Goal: Task Accomplishment & Management: Complete application form

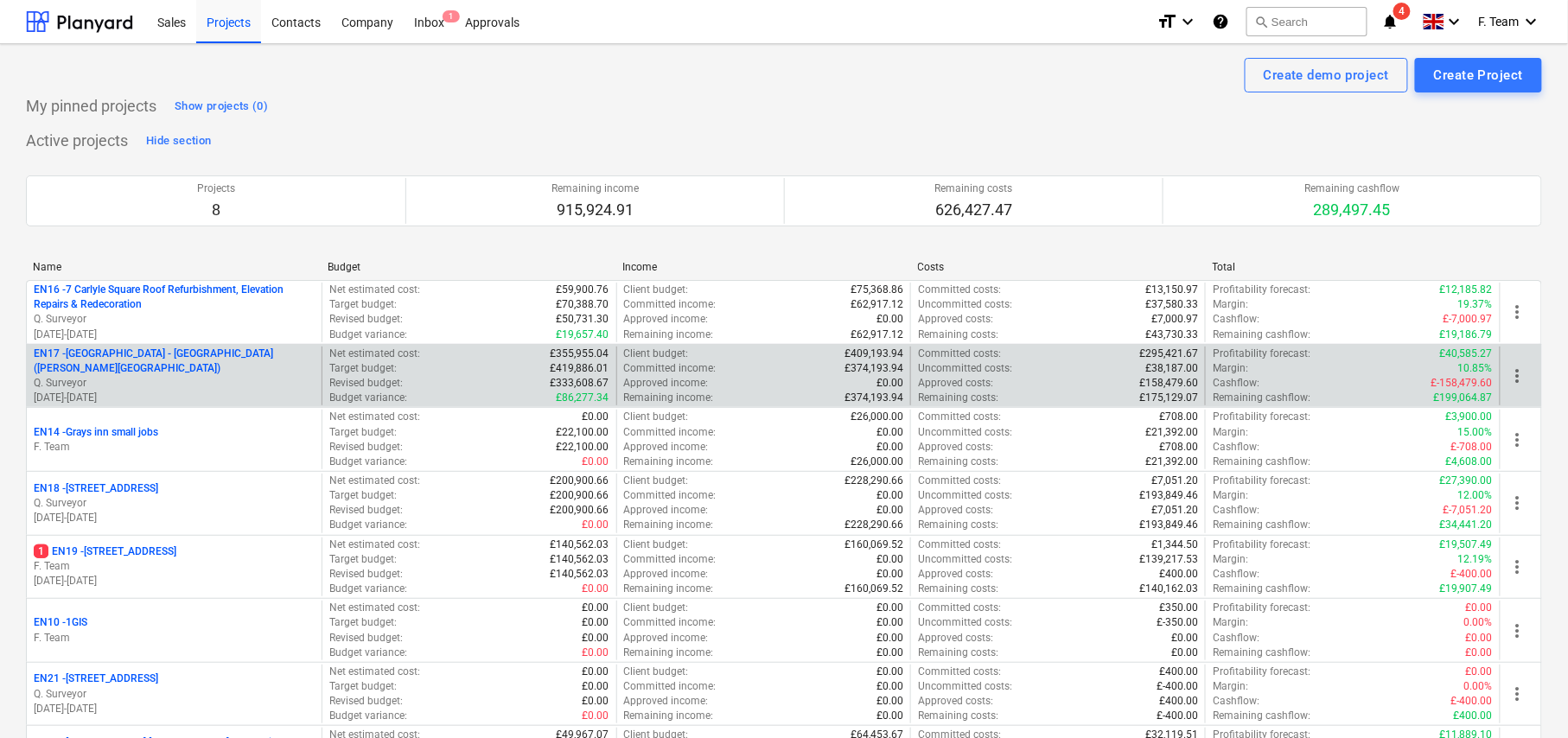
click at [153, 369] on p "EN17 - [GEOGRAPHIC_DATA] - [GEOGRAPHIC_DATA] ([PERSON_NAME][GEOGRAPHIC_DATA] an…" at bounding box center [174, 361] width 281 height 29
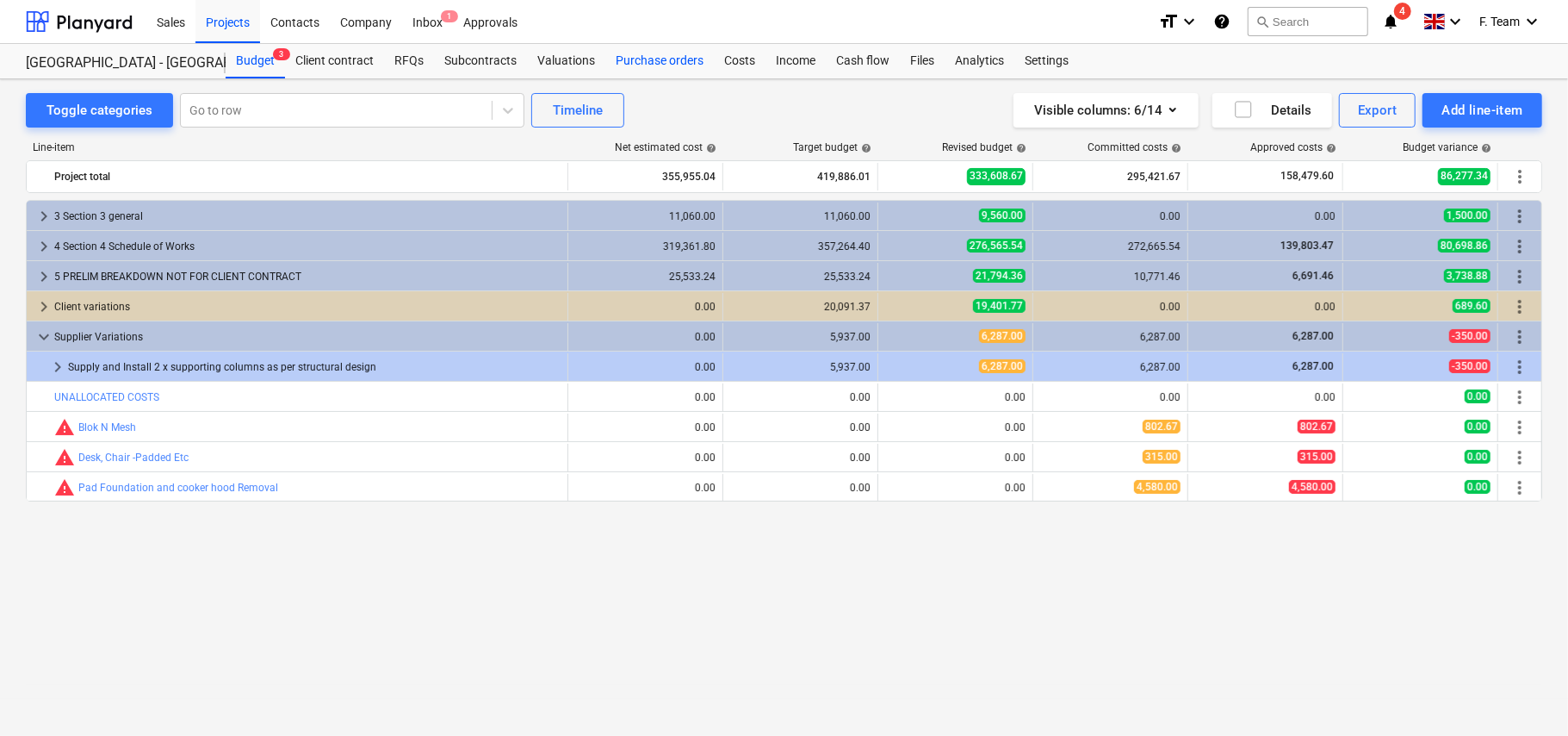
click at [666, 63] on div "Purchase orders" at bounding box center [660, 61] width 109 height 35
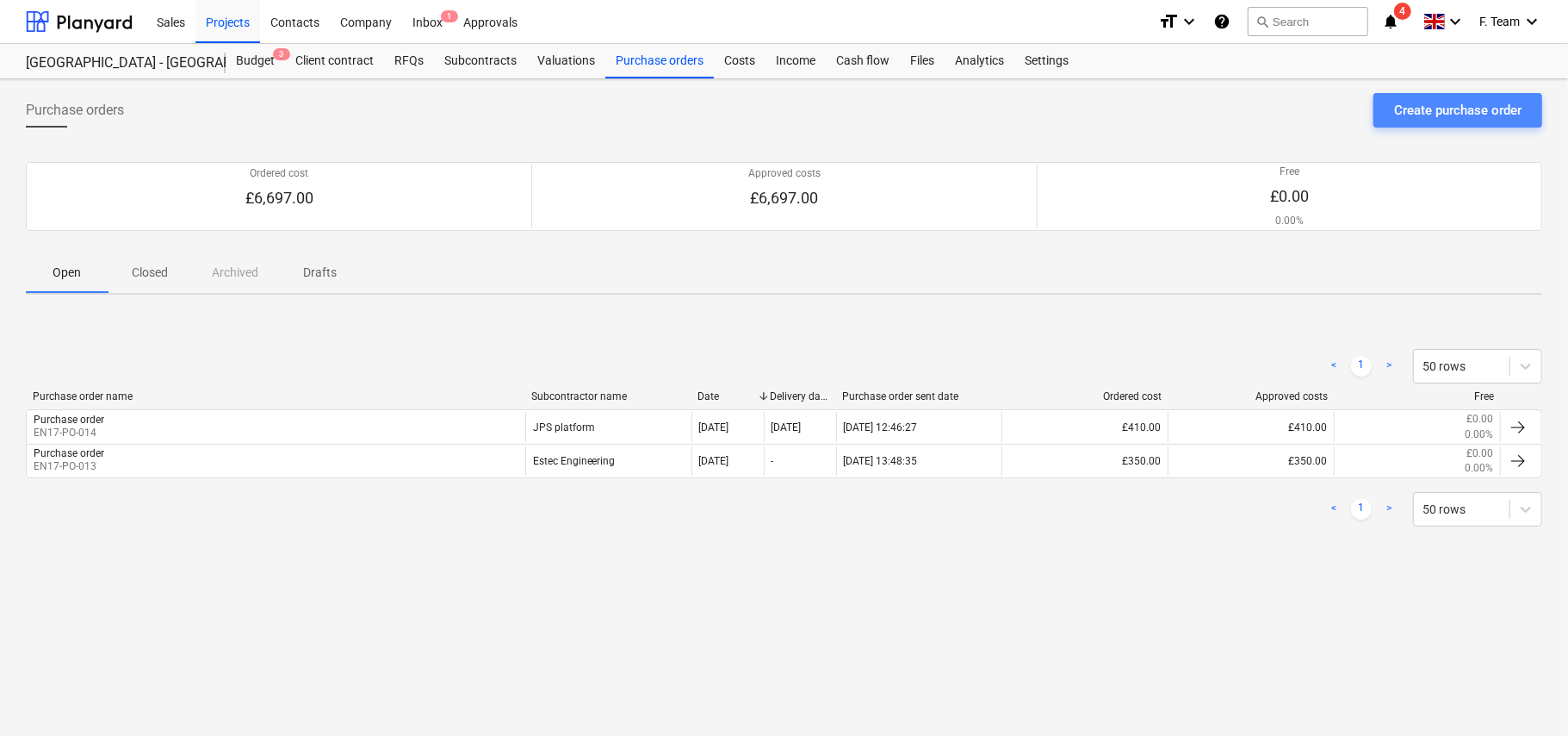
click at [1417, 105] on div "Create purchase order" at bounding box center [1458, 110] width 128 height 22
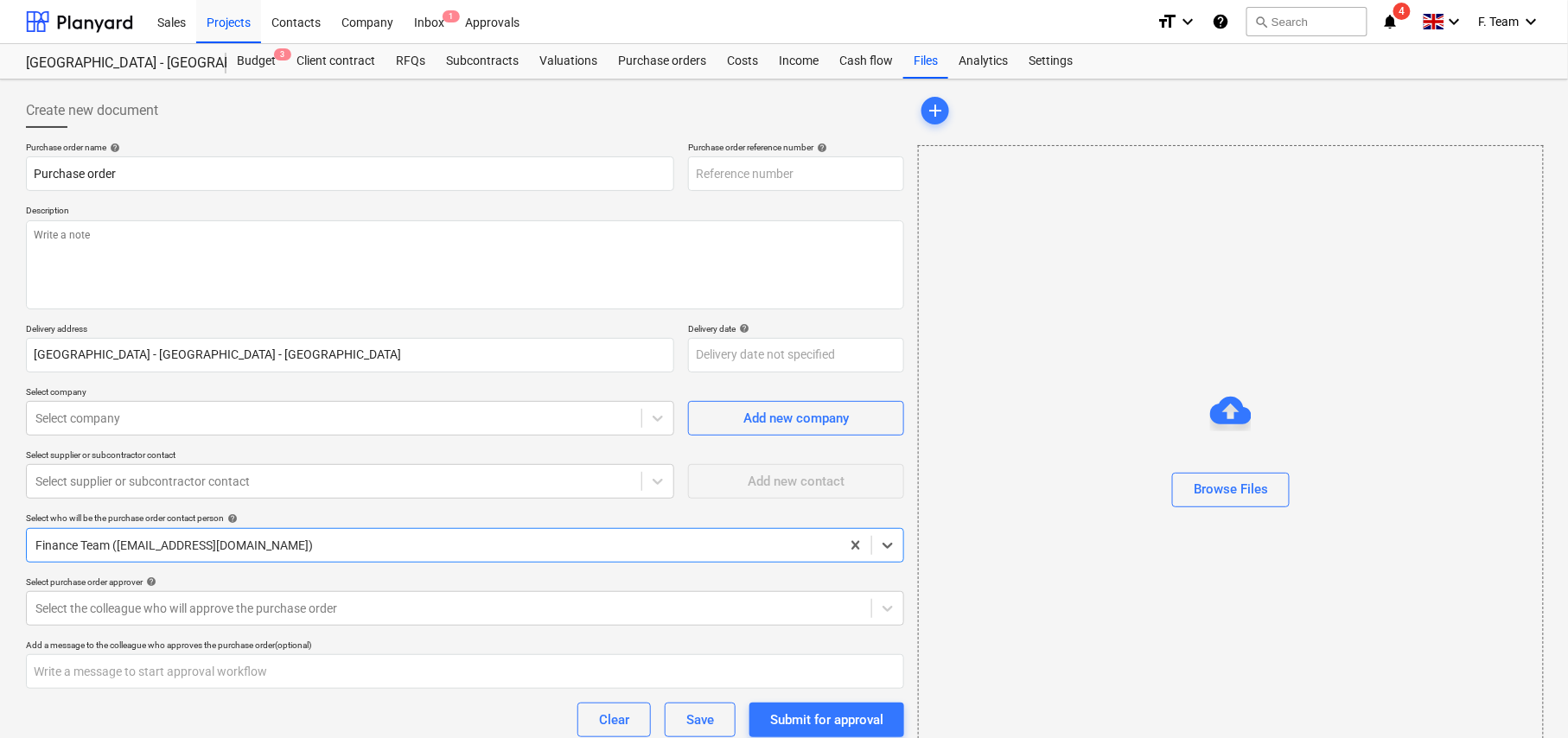
type textarea "x"
type input "EN17-PO-015"
type textarea "x"
click at [176, 427] on div at bounding box center [334, 418] width 597 height 18
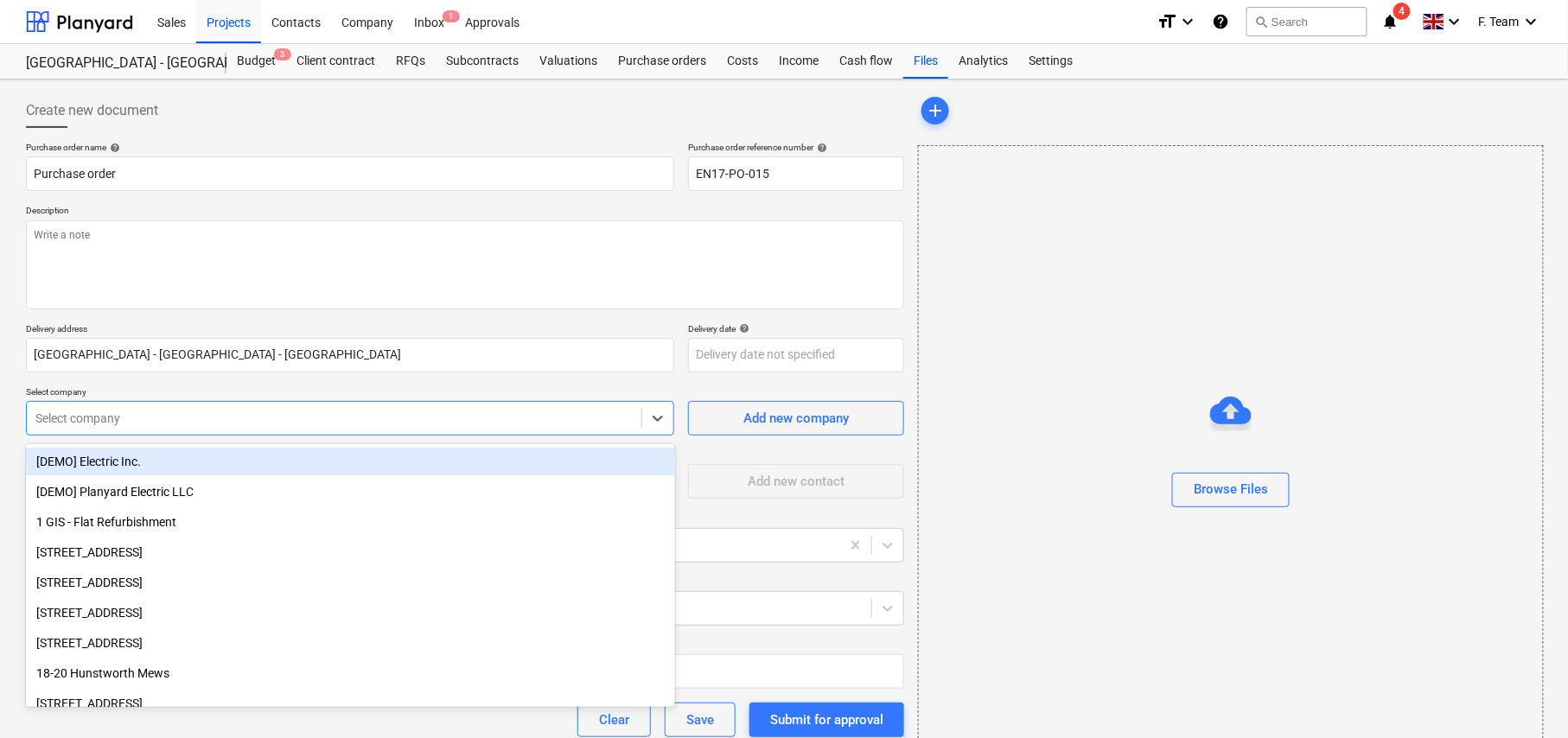
click at [180, 427] on div at bounding box center [334, 418] width 597 height 18
click at [152, 423] on div at bounding box center [334, 418] width 597 height 18
type input "all"
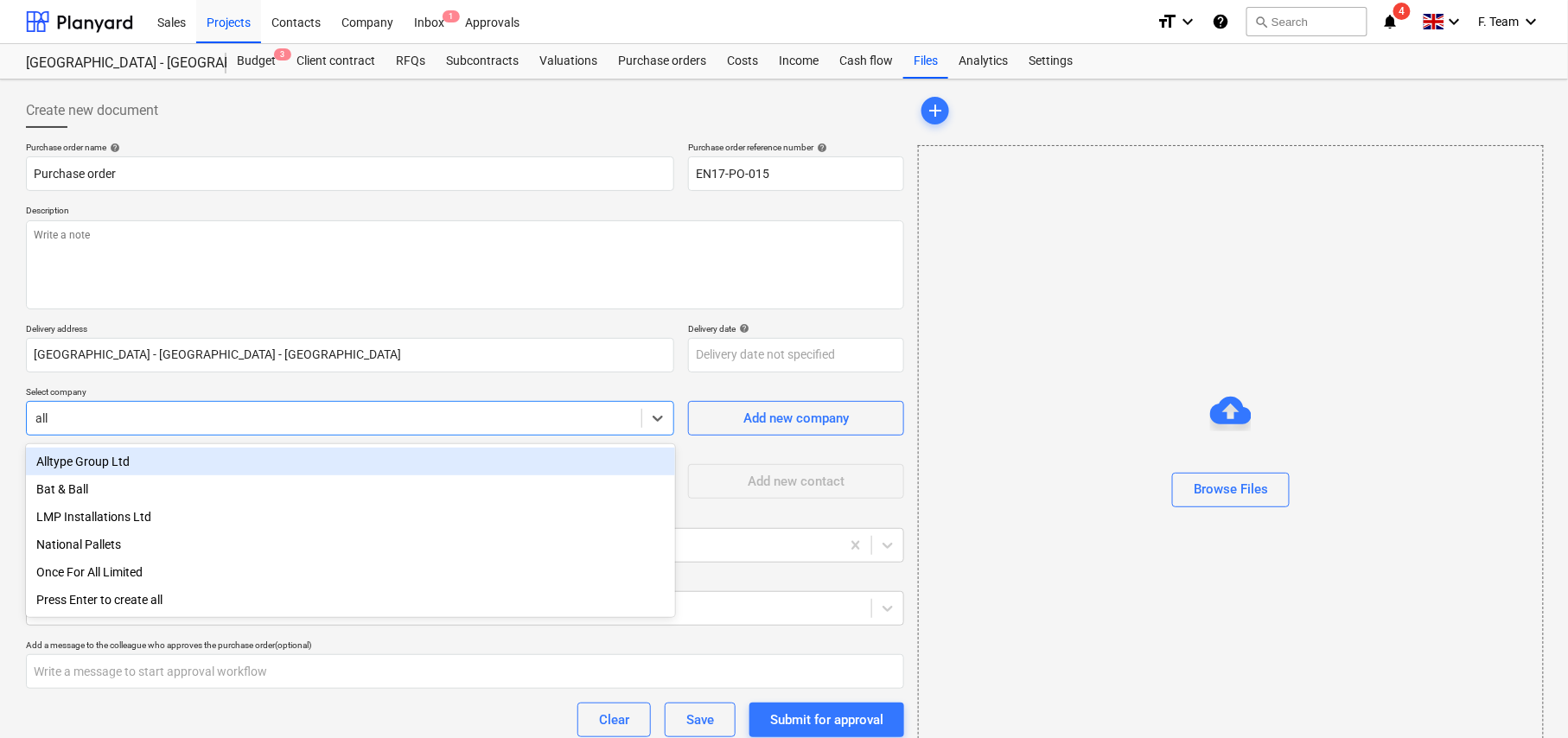
type textarea "x"
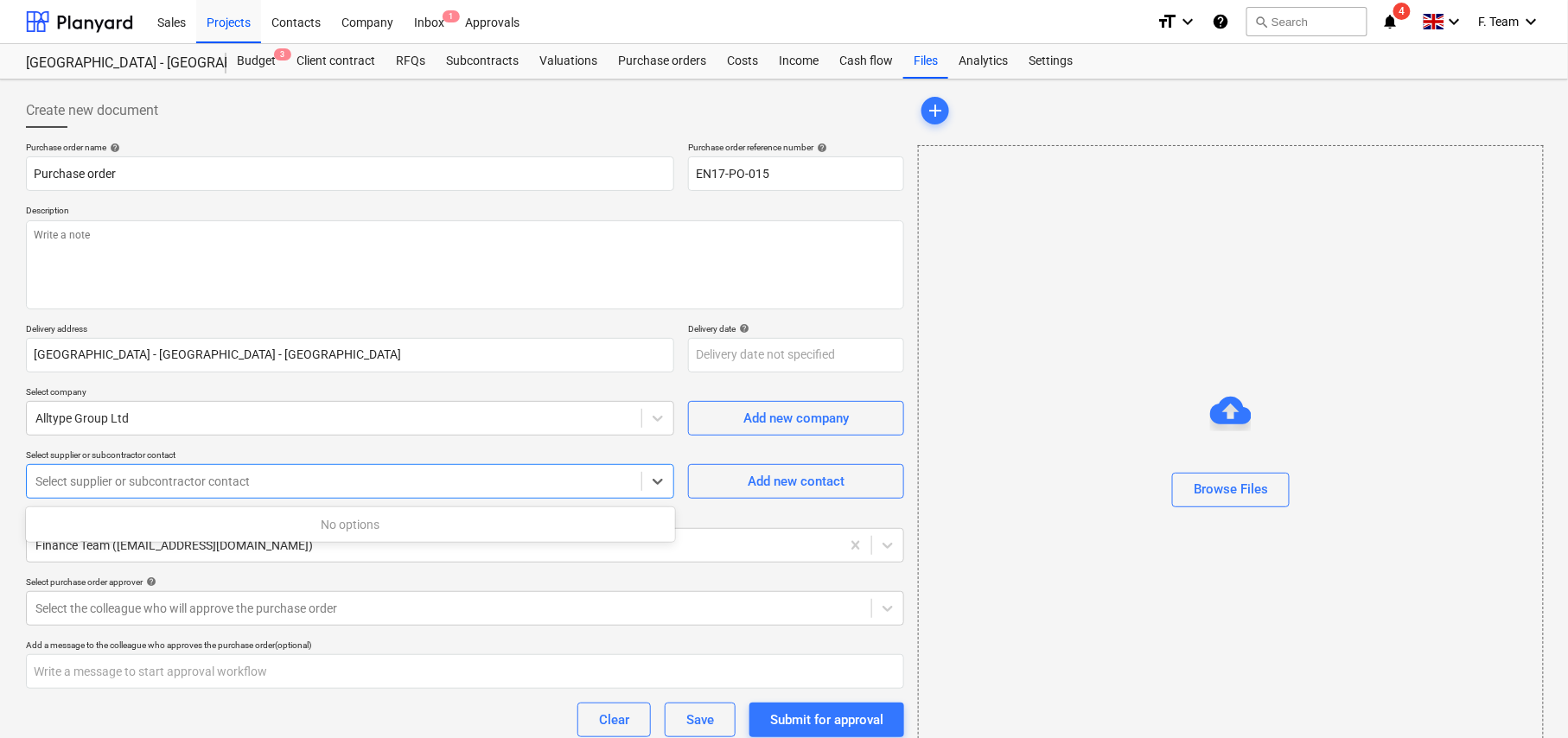
click at [336, 475] on div at bounding box center [334, 481] width 597 height 18
click at [996, 450] on div at bounding box center [1231, 459] width 624 height 27
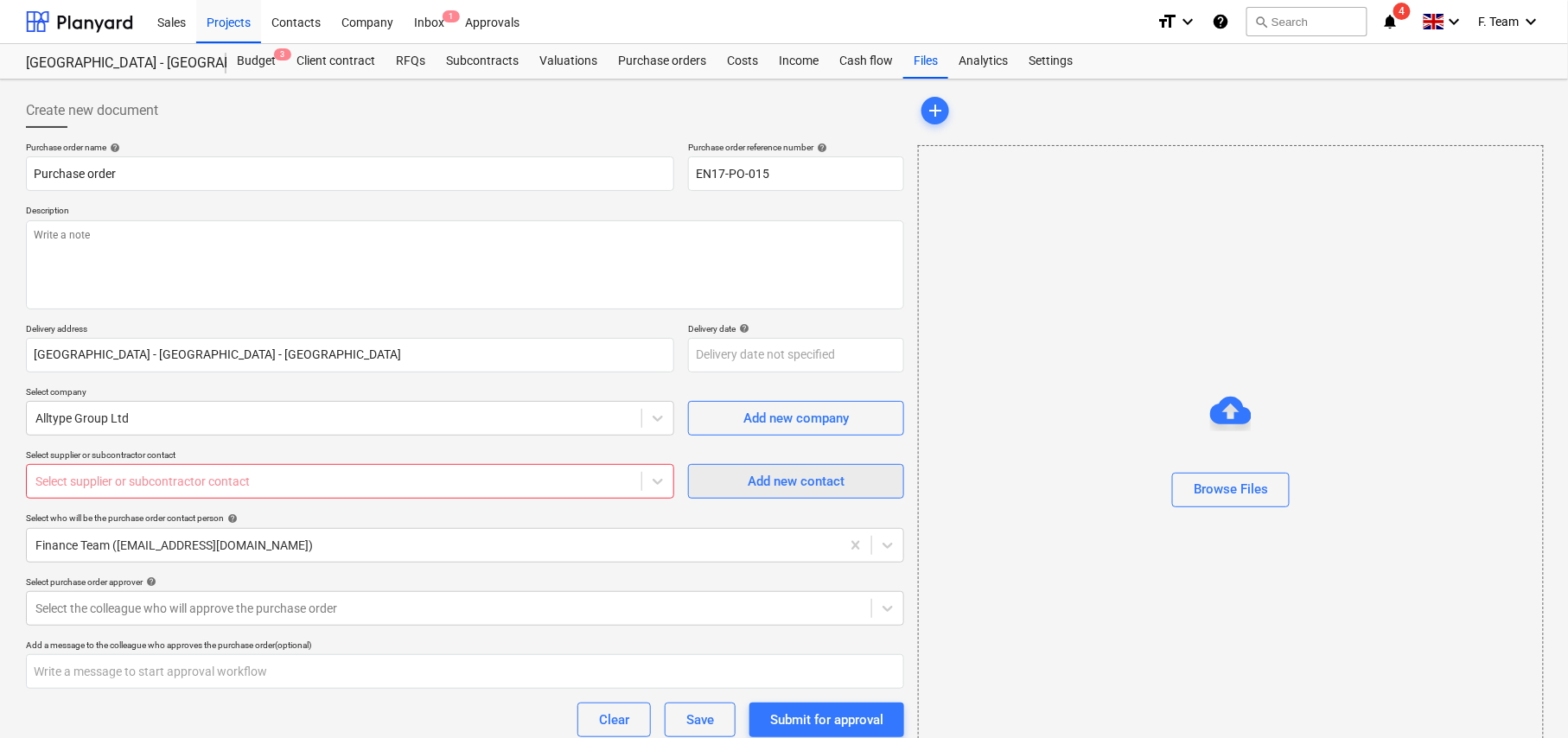
click at [781, 482] on div "Add new contact" at bounding box center [797, 480] width 97 height 22
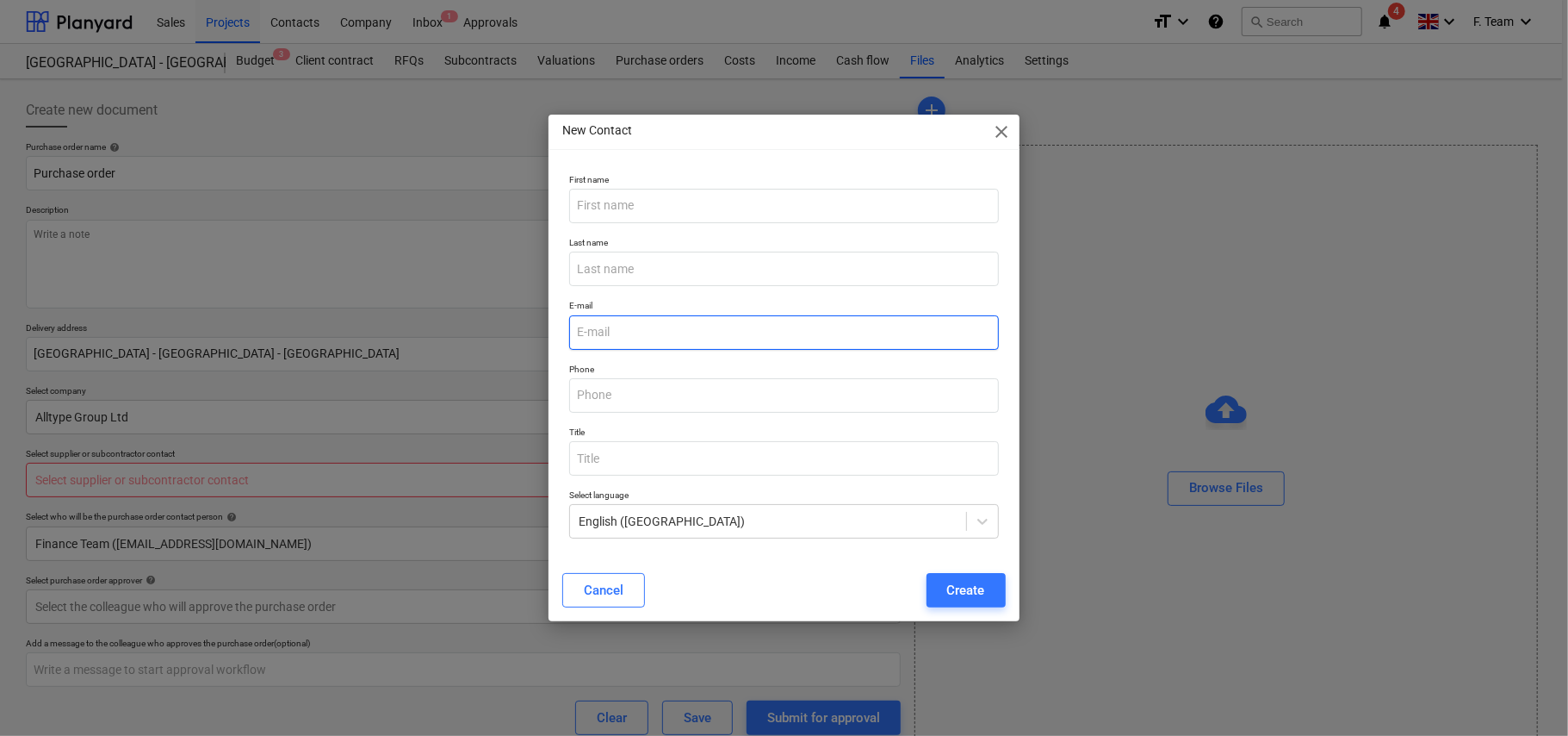
type textarea "x"
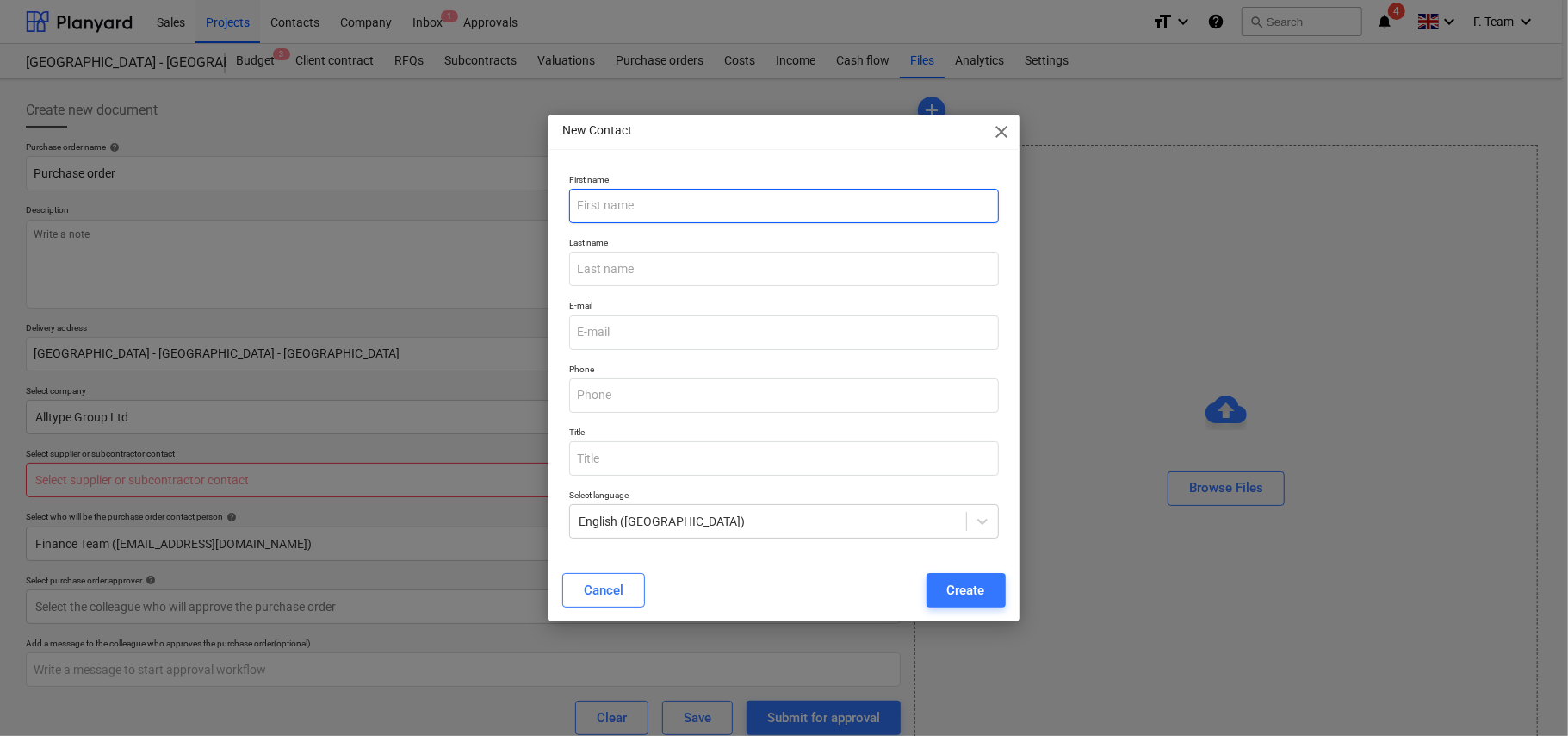
click at [627, 198] on input "text" at bounding box center [783, 207] width 429 height 35
type input "Mark"
type textarea "x"
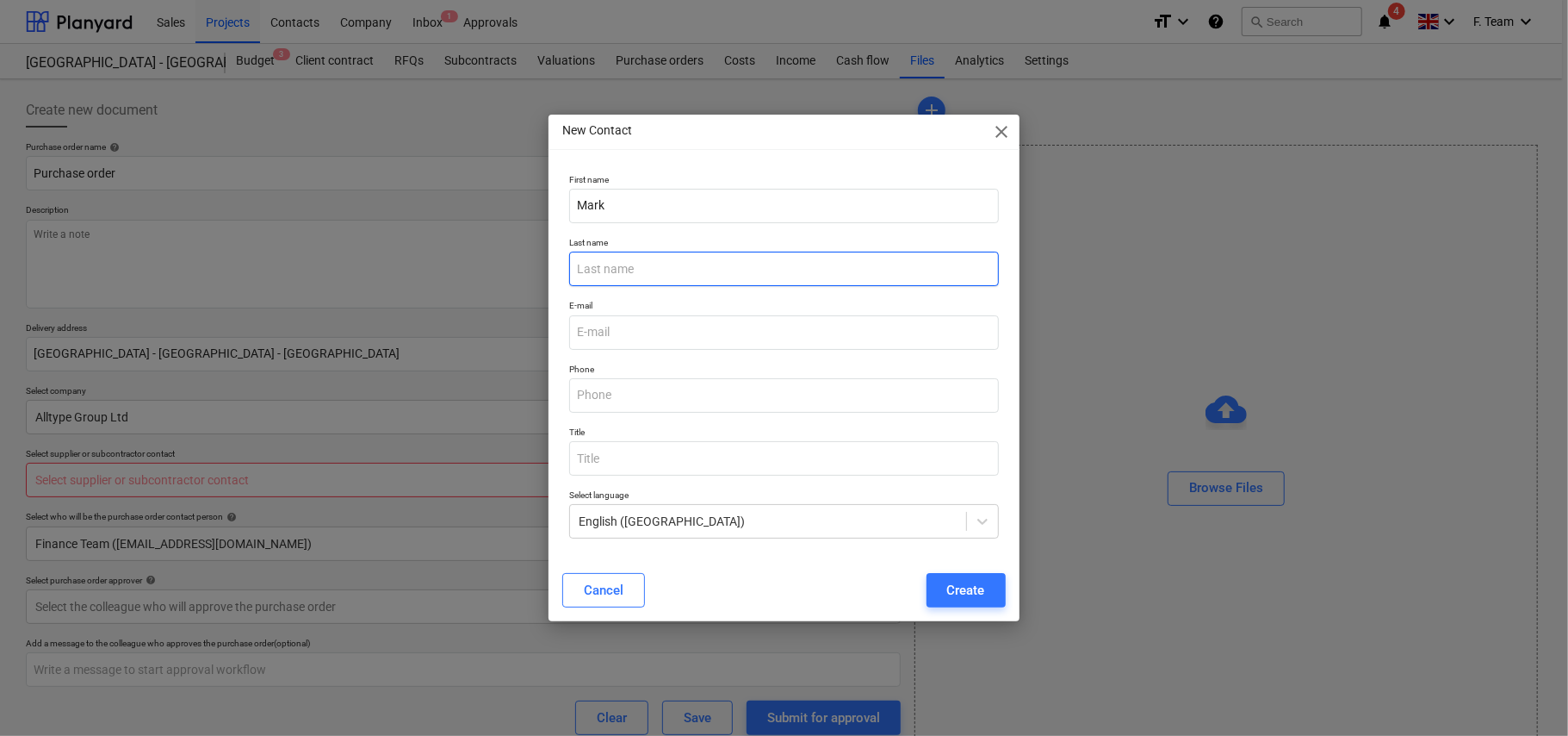
click at [721, 276] on input "text" at bounding box center [783, 270] width 429 height 35
type input "Baughen"
type textarea "x"
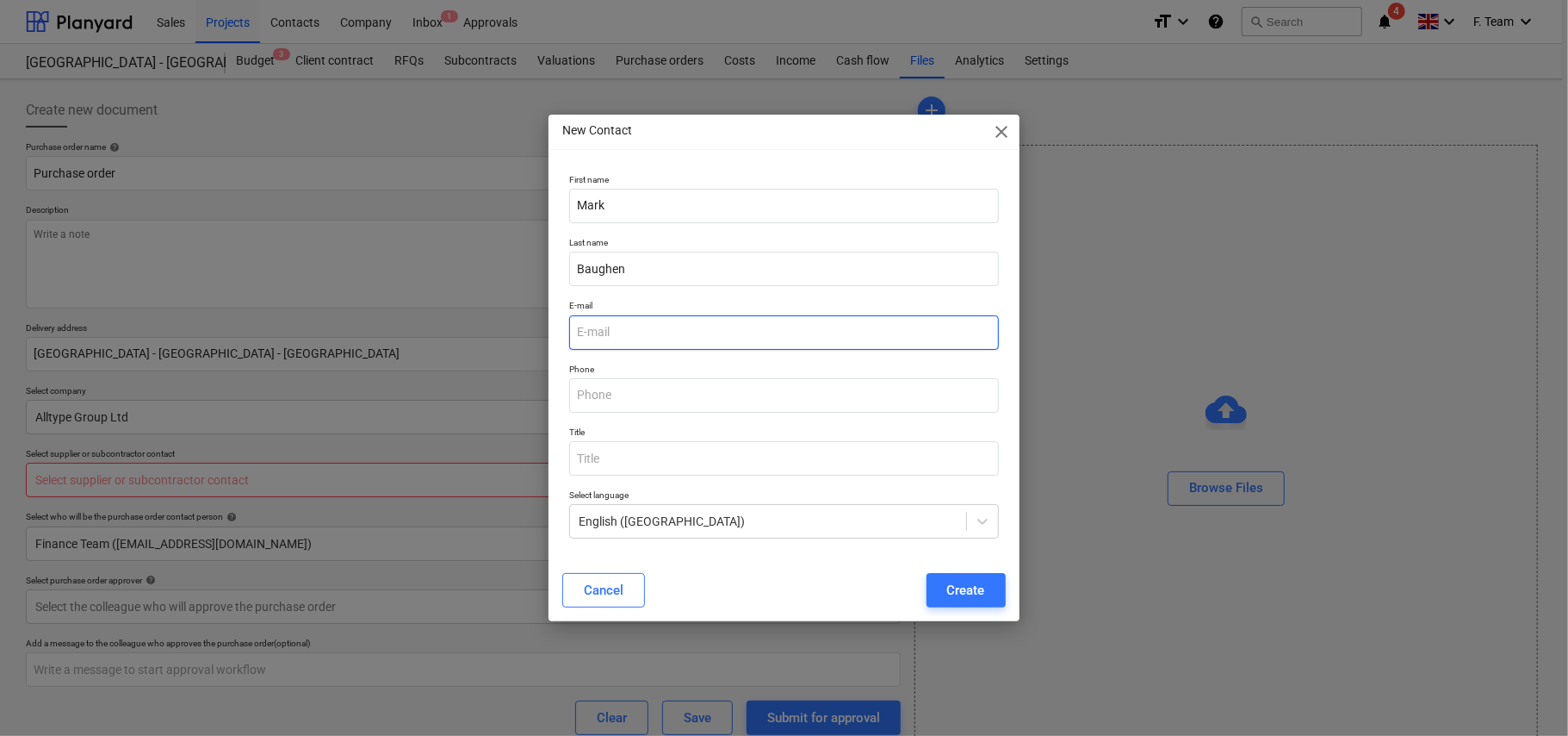
click at [662, 331] on input "email" at bounding box center [783, 333] width 429 height 35
paste input "[EMAIL_ADDRESS][DOMAIN_NAME]"
type input "[EMAIL_ADDRESS][DOMAIN_NAME]"
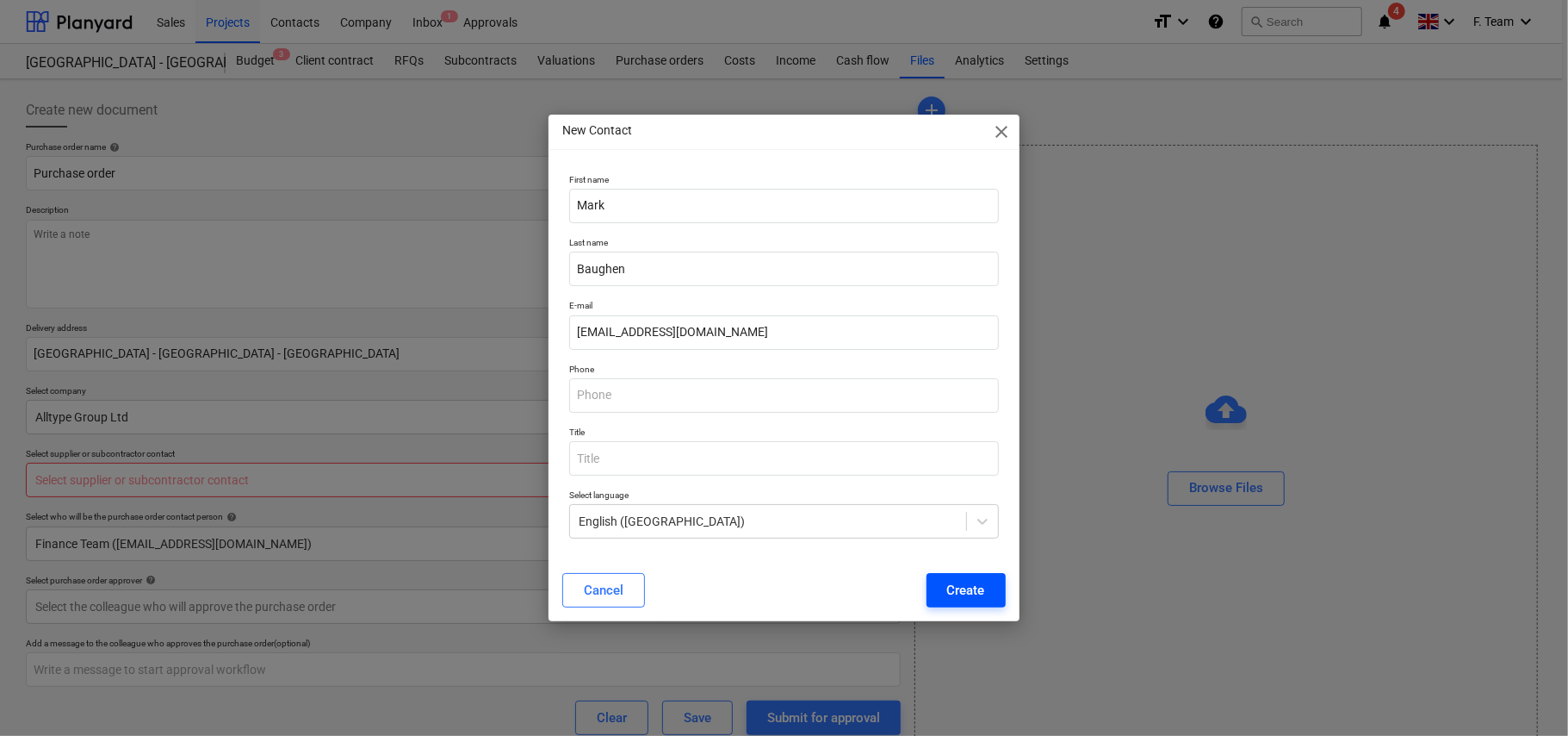
click at [948, 593] on div "Create" at bounding box center [966, 590] width 38 height 22
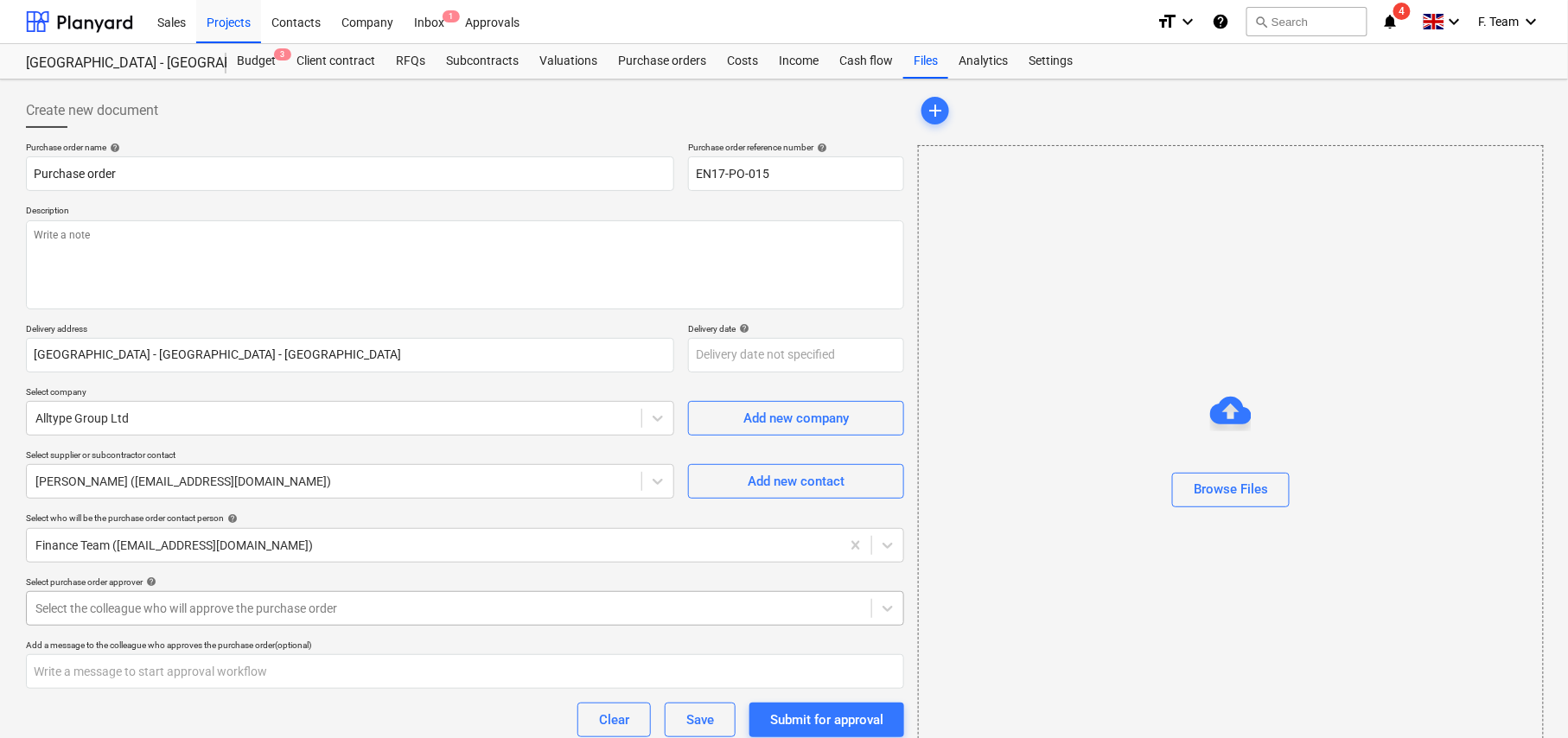
scroll to position [111, 0]
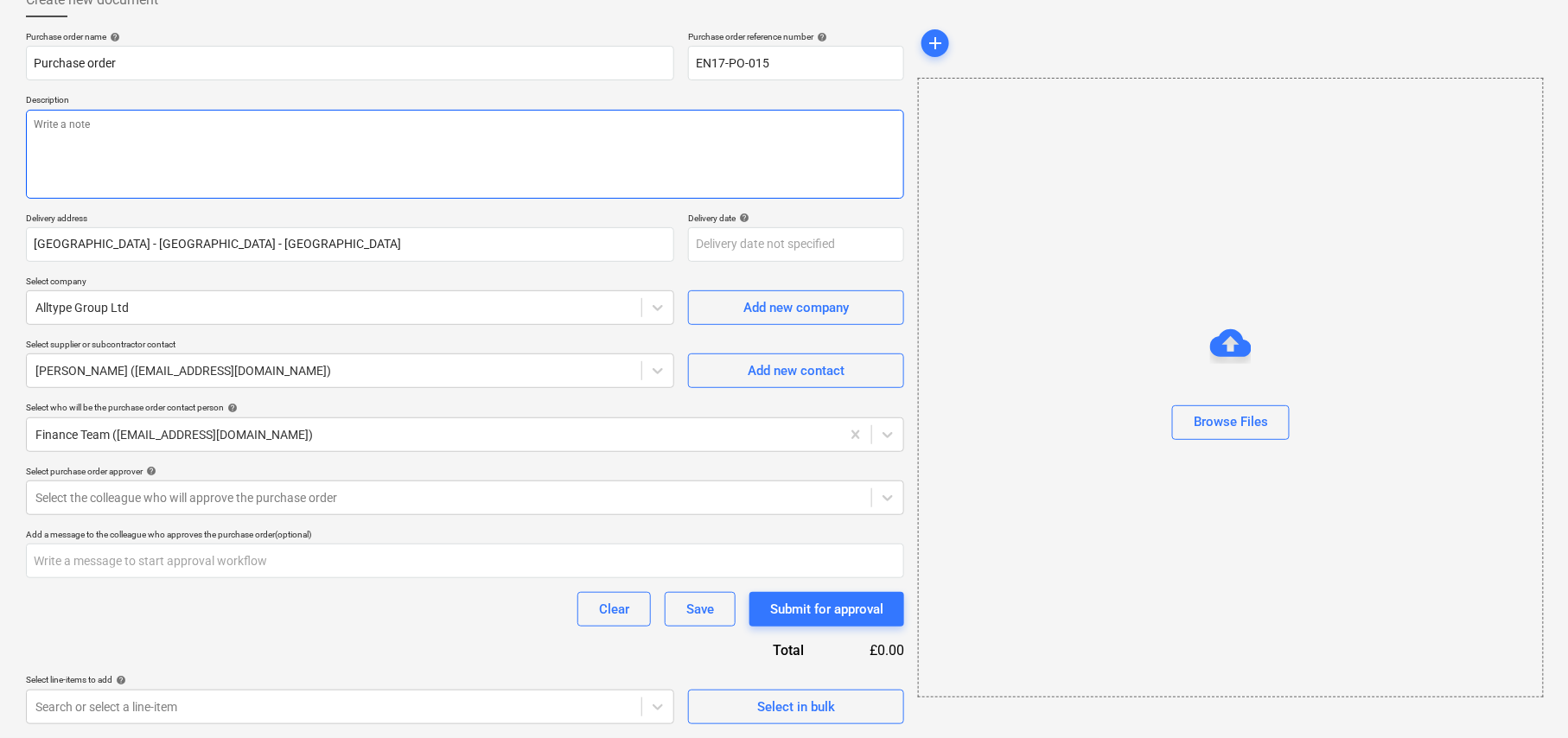
click at [60, 138] on textarea at bounding box center [465, 155] width 878 height 89
paste textarea "remove electric connections from site container £480.00"
type textarea "x"
click at [395, 158] on textarea "remove electric connections from site container £480.00" at bounding box center [465, 155] width 878 height 89
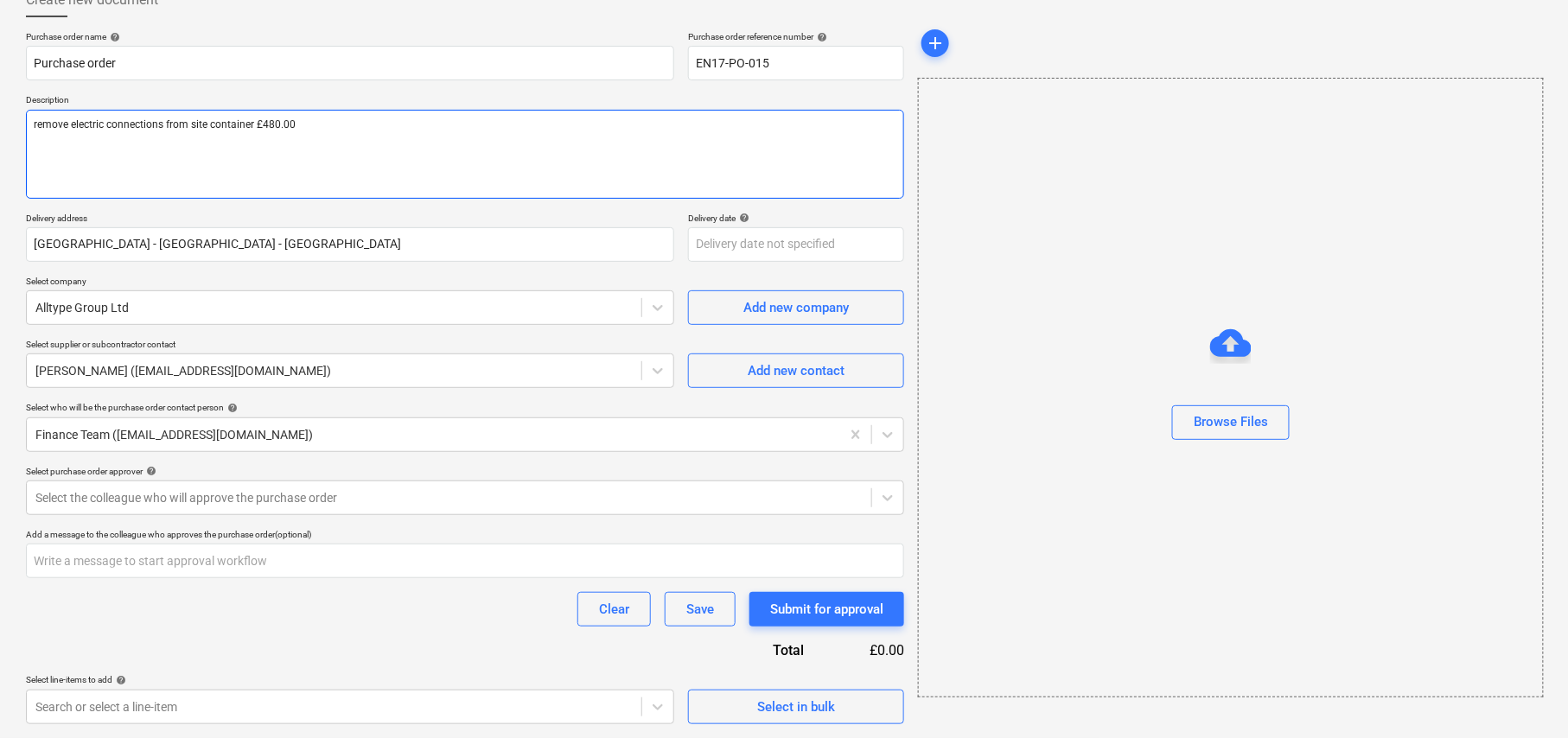
type textarea "remove electric connections from site container £480.0"
type textarea "x"
type textarea "remove electric connections from site container £480."
type textarea "x"
type textarea "remove electric connections from site container £480"
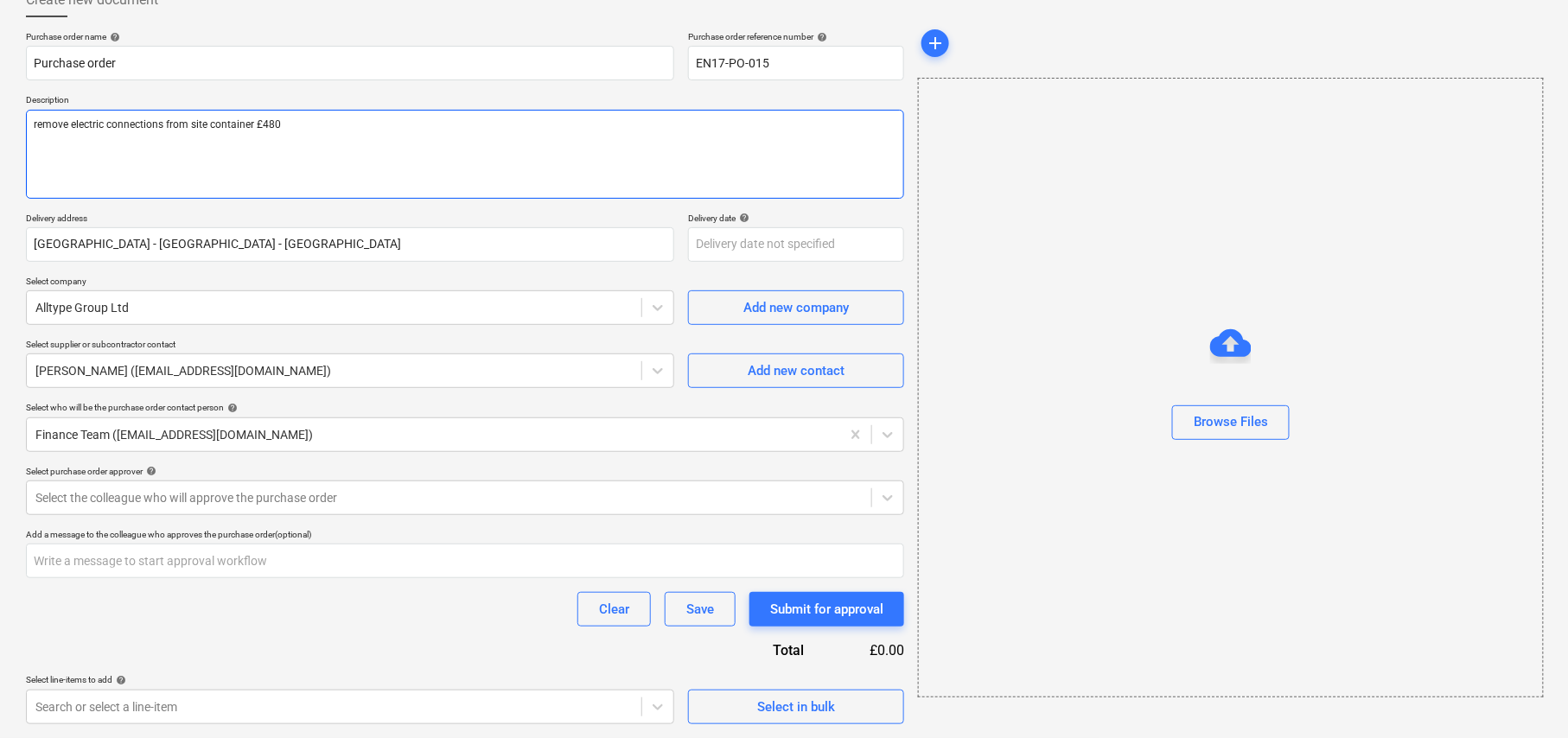
type textarea "x"
type textarea "remove electric connections from site container £48"
type textarea "x"
type textarea "remove electric connections from site container £4"
type textarea "x"
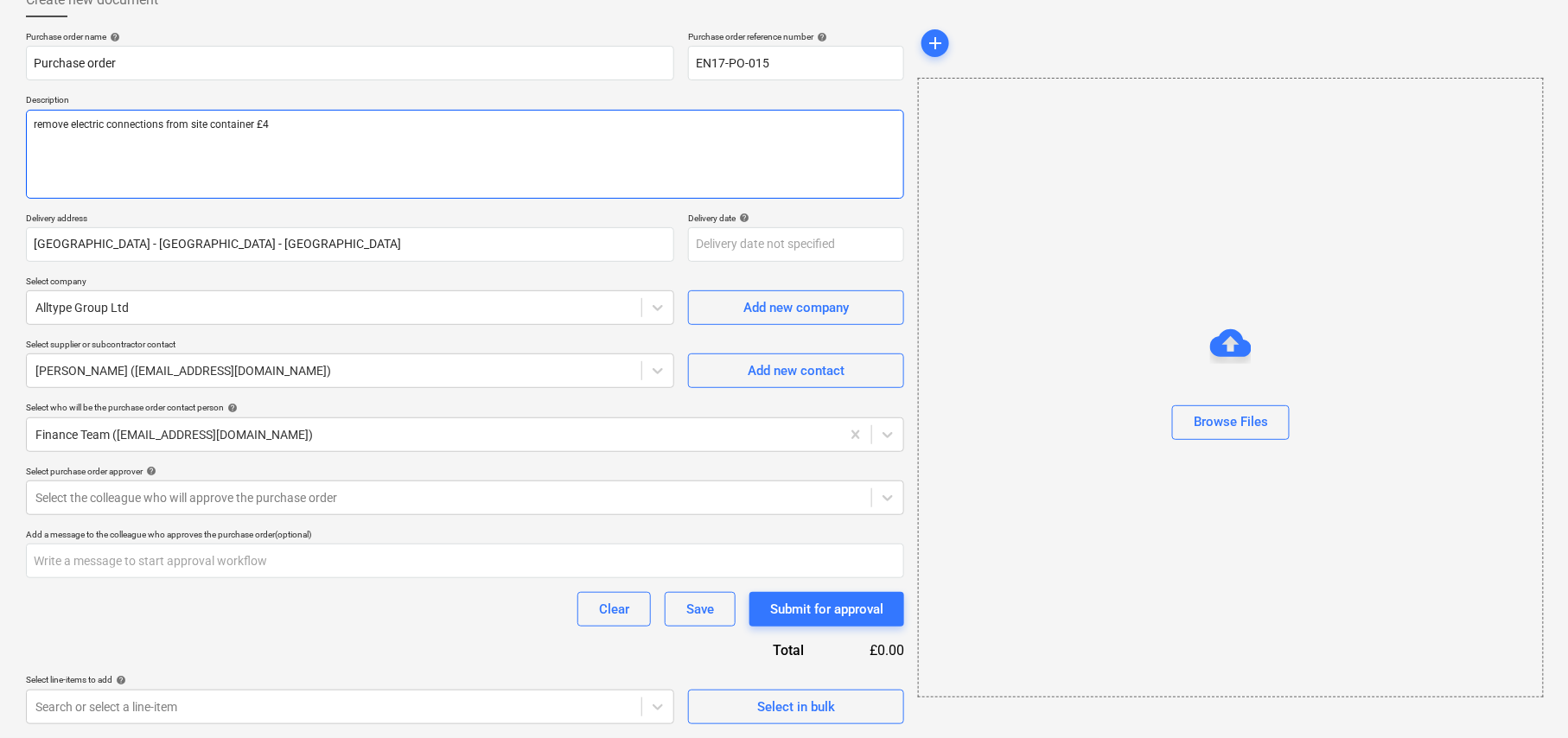
type textarea "remove electric connections from site container £"
type textarea "x"
type textarea "remove electric connections from site container"
click at [374, 627] on body "Sales Projects Contacts Company Inbox 1 Approvals format_size keyboard_arrow_do…" at bounding box center [784, 258] width 1568 height 738
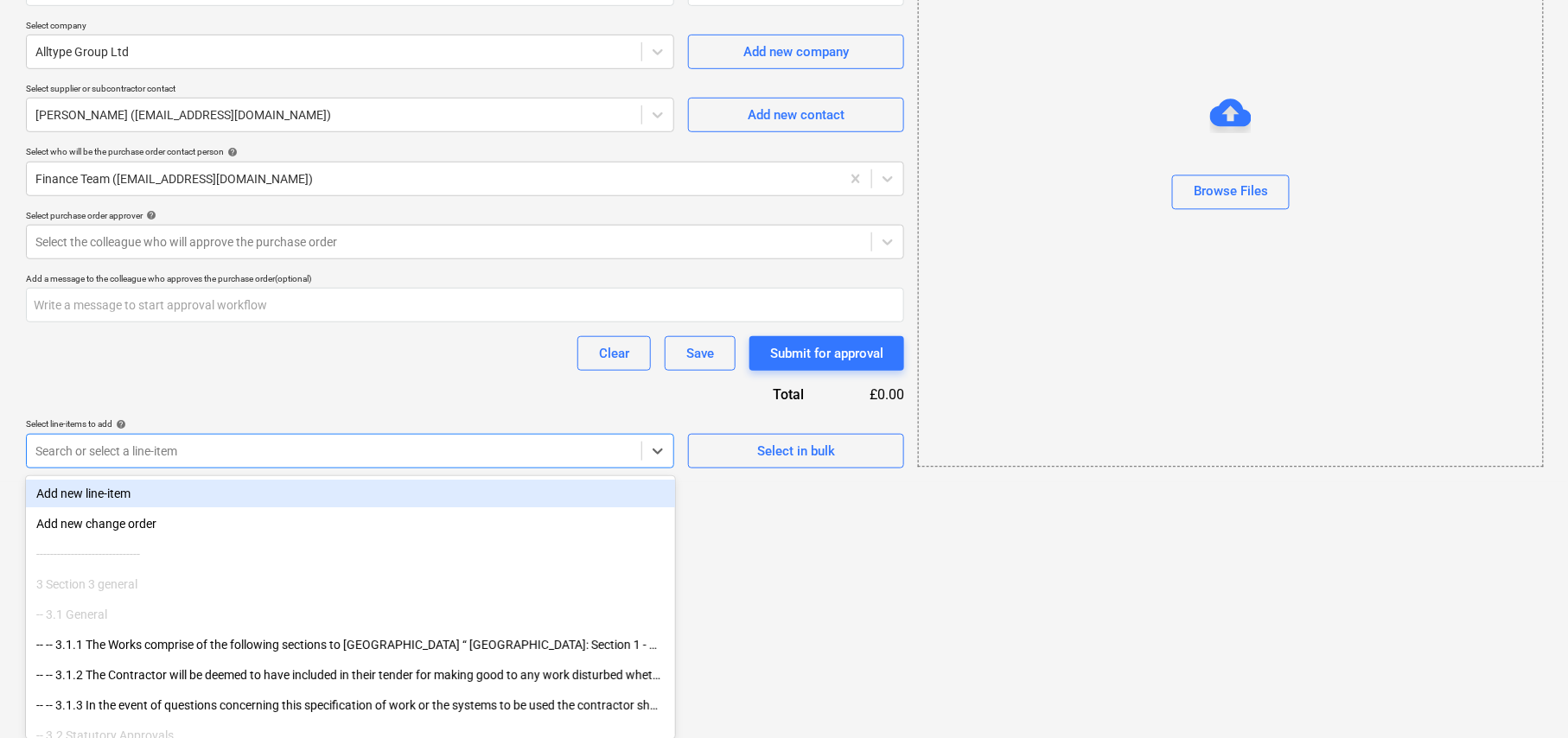
click at [115, 493] on div "Add new line-item" at bounding box center [350, 493] width 649 height 27
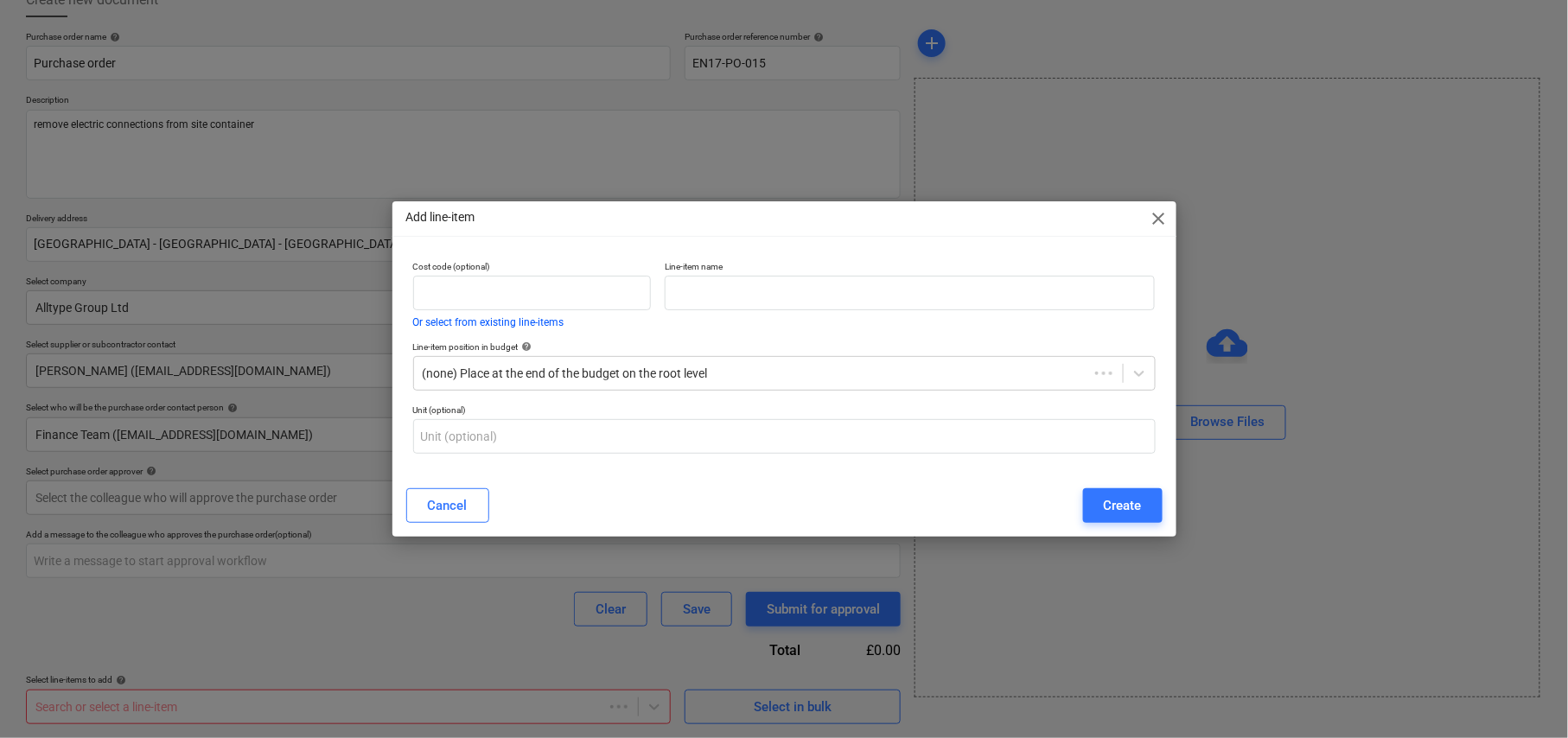
scroll to position [111, 0]
click at [624, 707] on div "Add line-item close Cost code (optional) Or select from existing line-items Lin…" at bounding box center [787, 369] width 1574 height 738
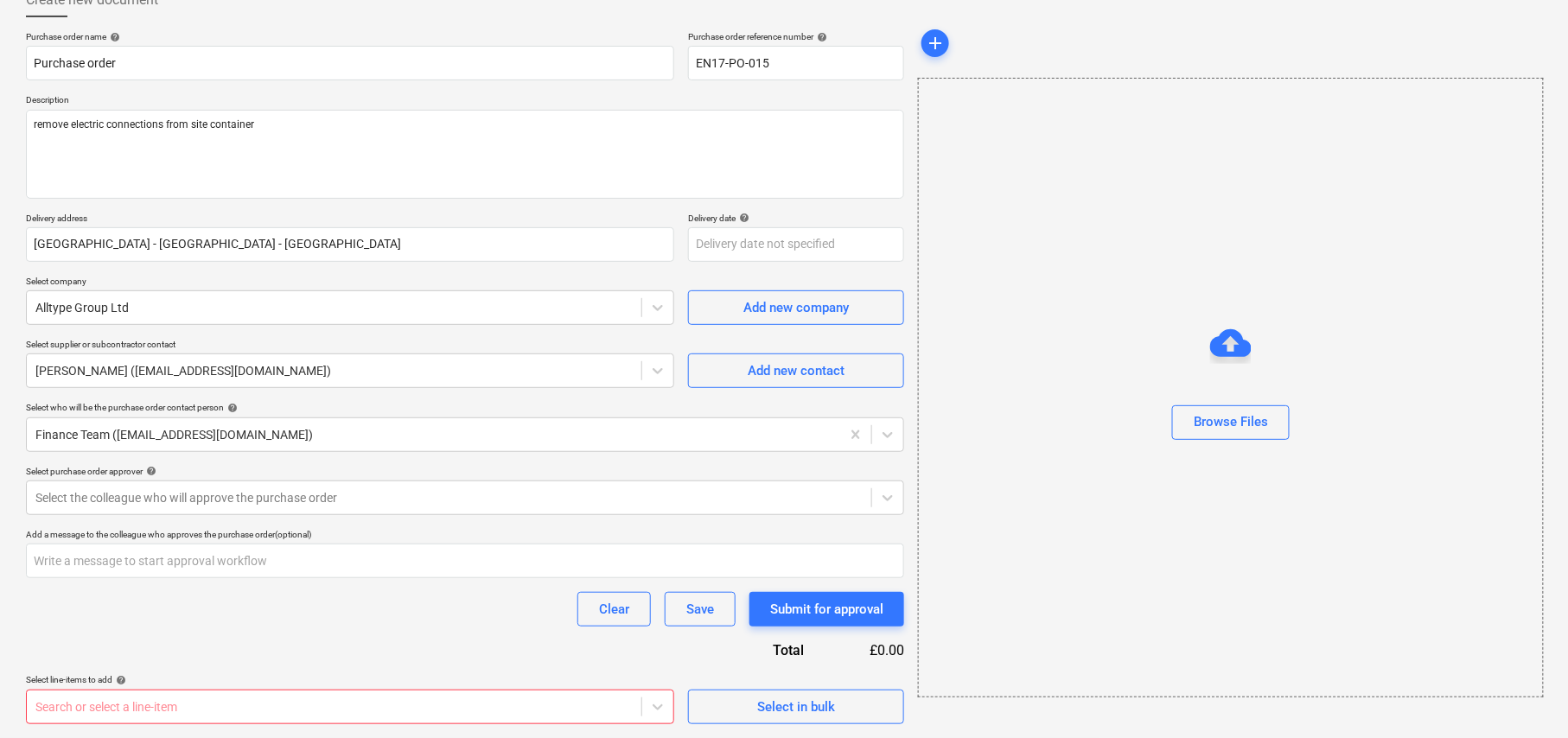
click at [596, 698] on div at bounding box center [334, 707] width 597 height 18
click at [641, 711] on div "Search or select a line-item" at bounding box center [335, 707] width 615 height 24
click at [654, 627] on body "Sales Projects Contacts Company Inbox 1 Approvals format_size keyboard_arrow_do…" at bounding box center [784, 258] width 1568 height 738
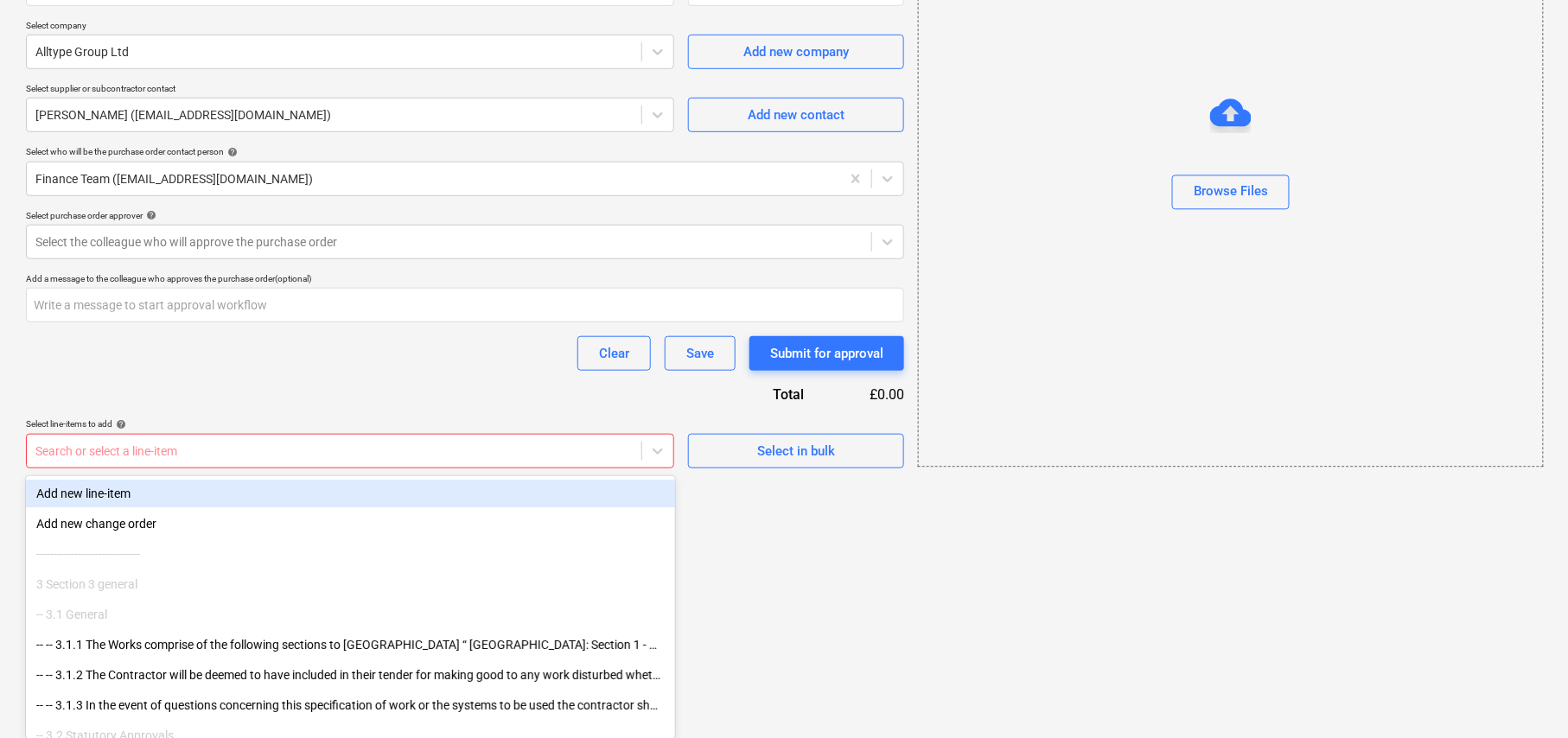
click at [119, 489] on div "Add new line-item" at bounding box center [350, 493] width 649 height 27
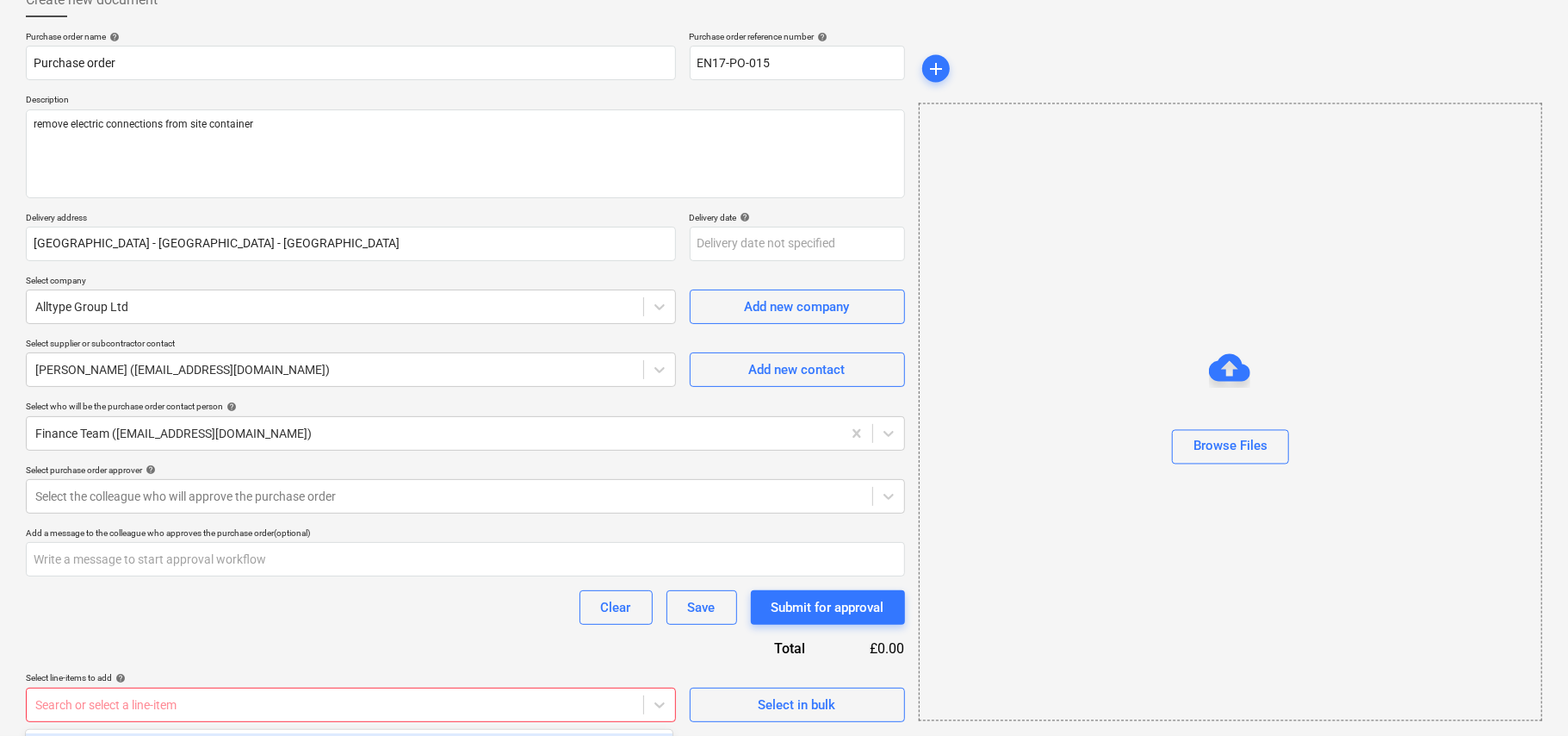
type textarea "x"
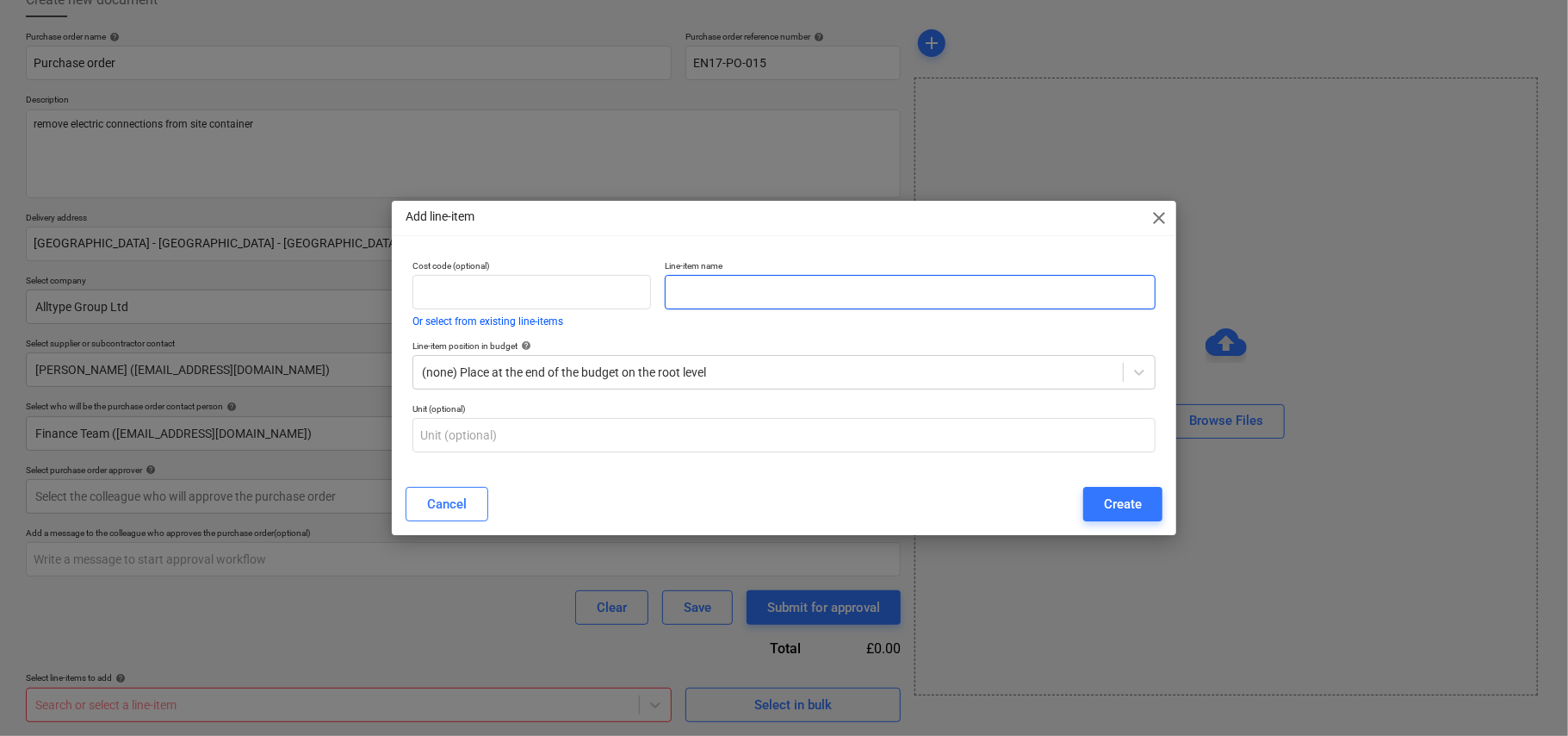
click at [687, 301] on input "text" at bounding box center [910, 293] width 491 height 35
paste input "remove electric connections from site container £480.00"
type input "remove electric connections from site container"
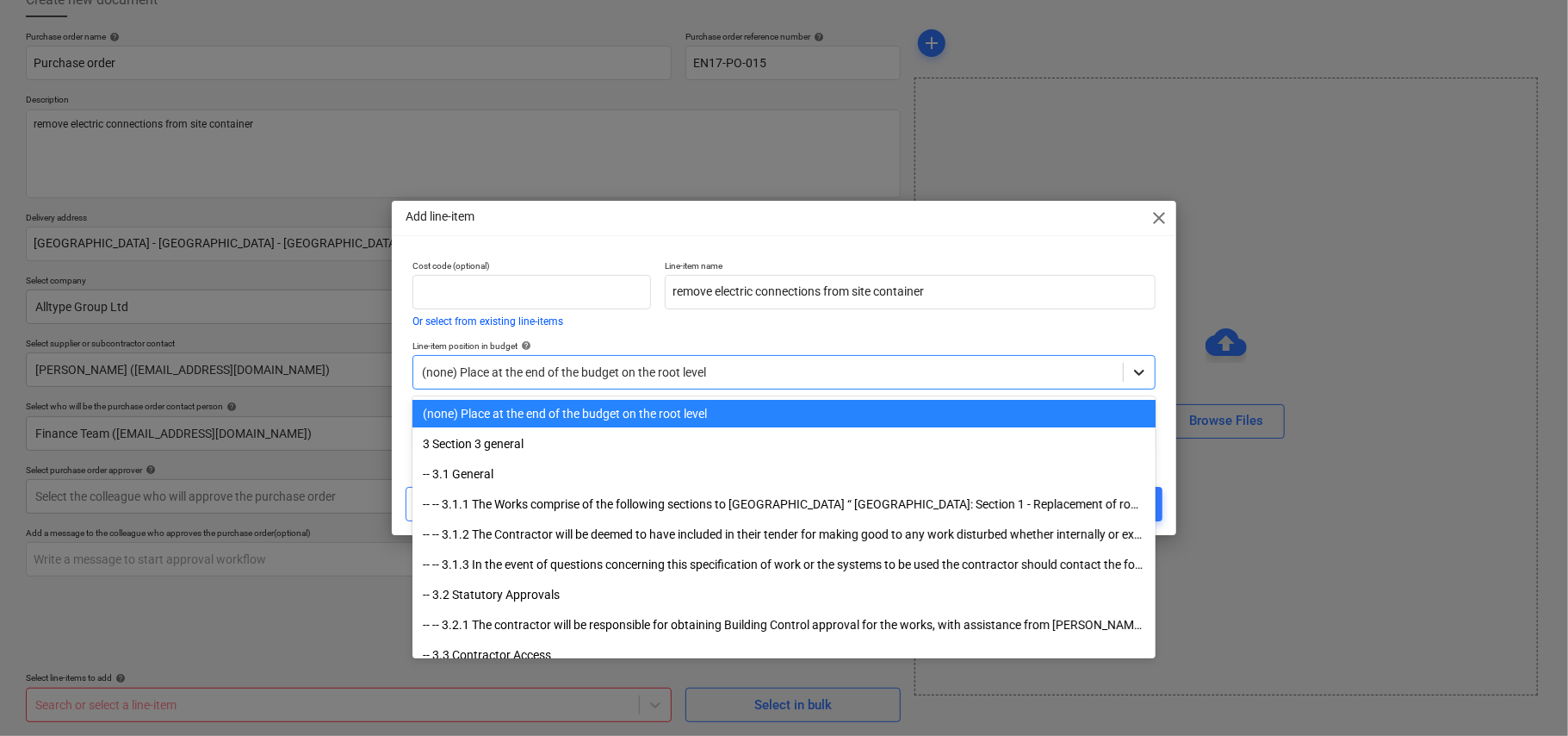
click at [1142, 372] on icon at bounding box center [1139, 372] width 11 height 6
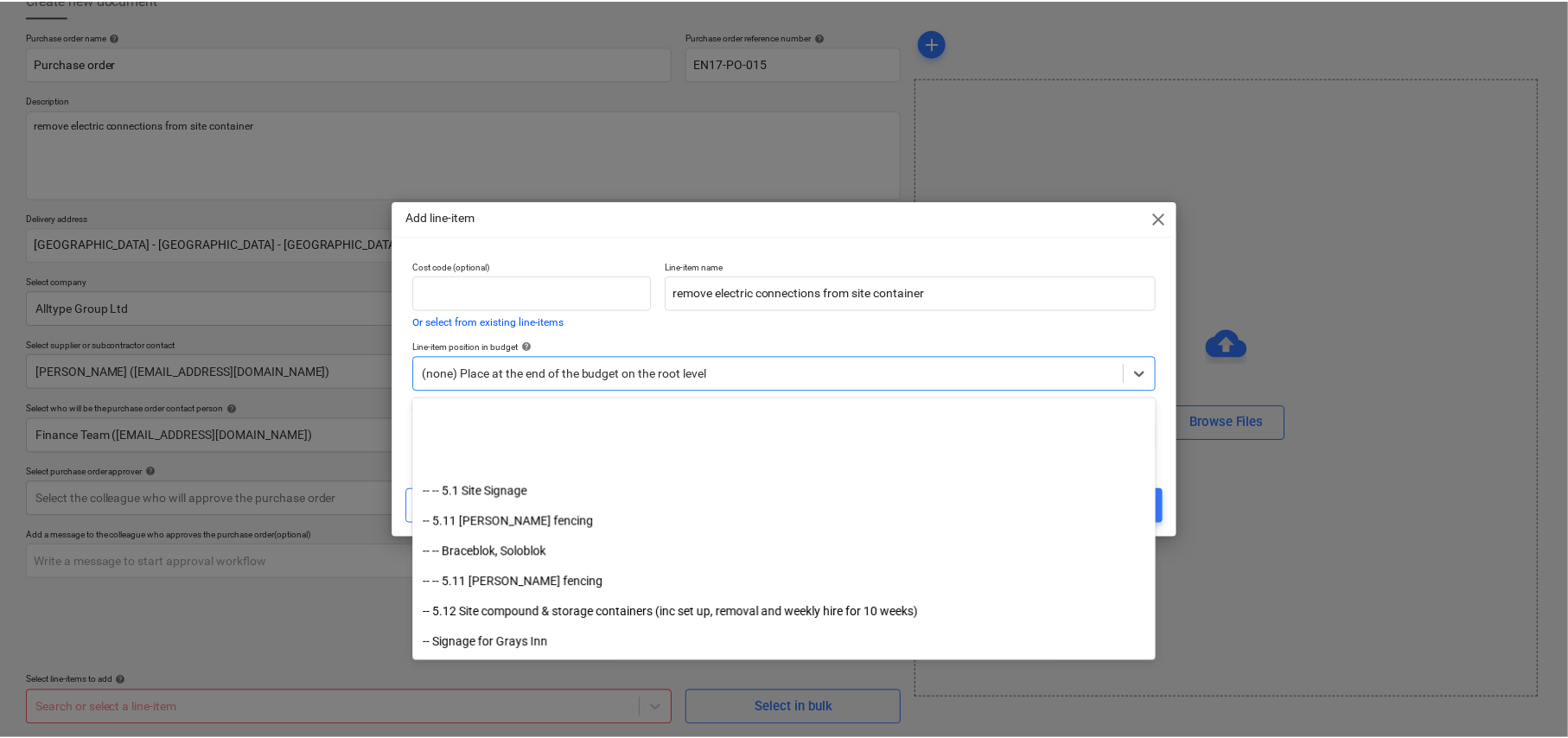
scroll to position [8209, 0]
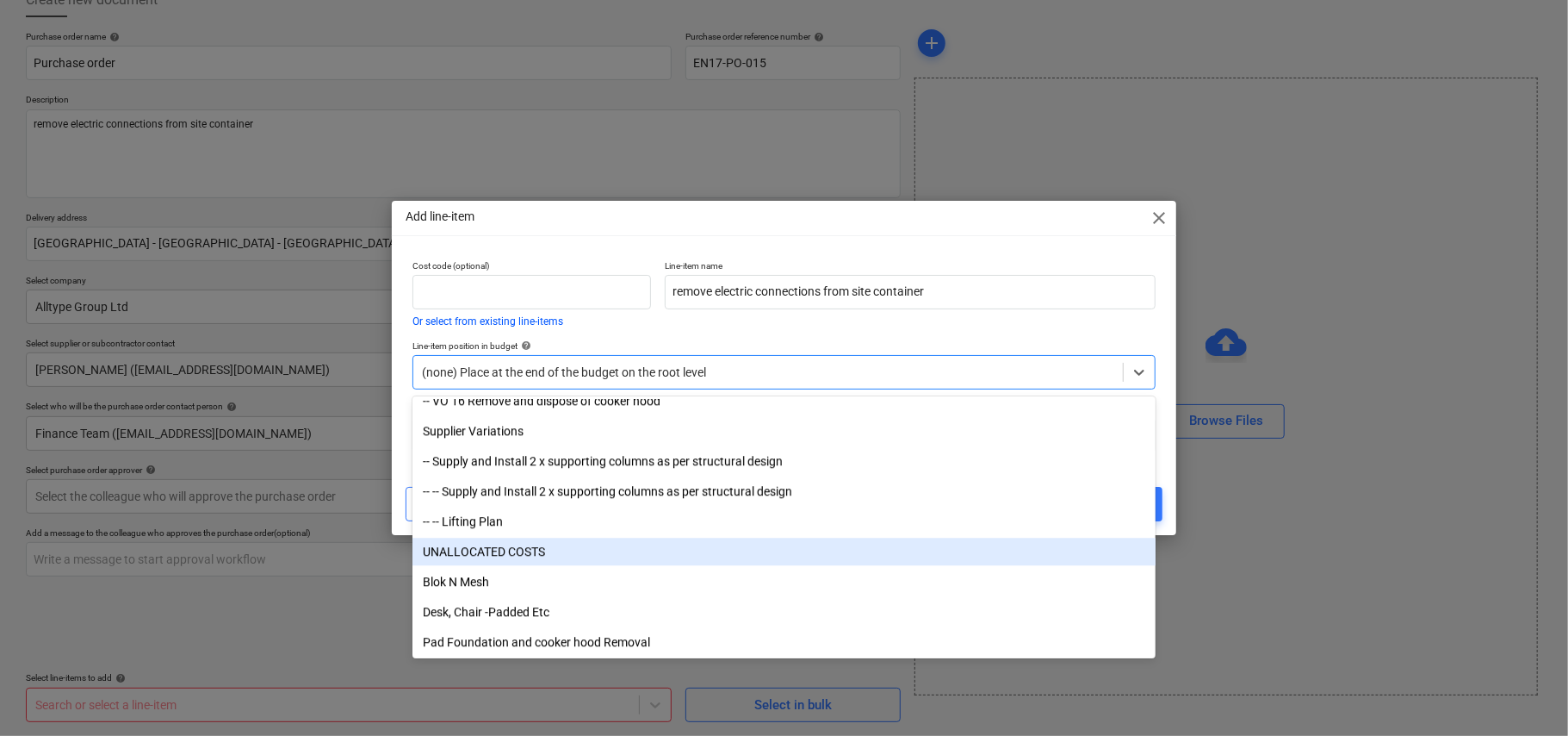
click at [525, 555] on div "UNALLOCATED COSTS" at bounding box center [784, 552] width 743 height 27
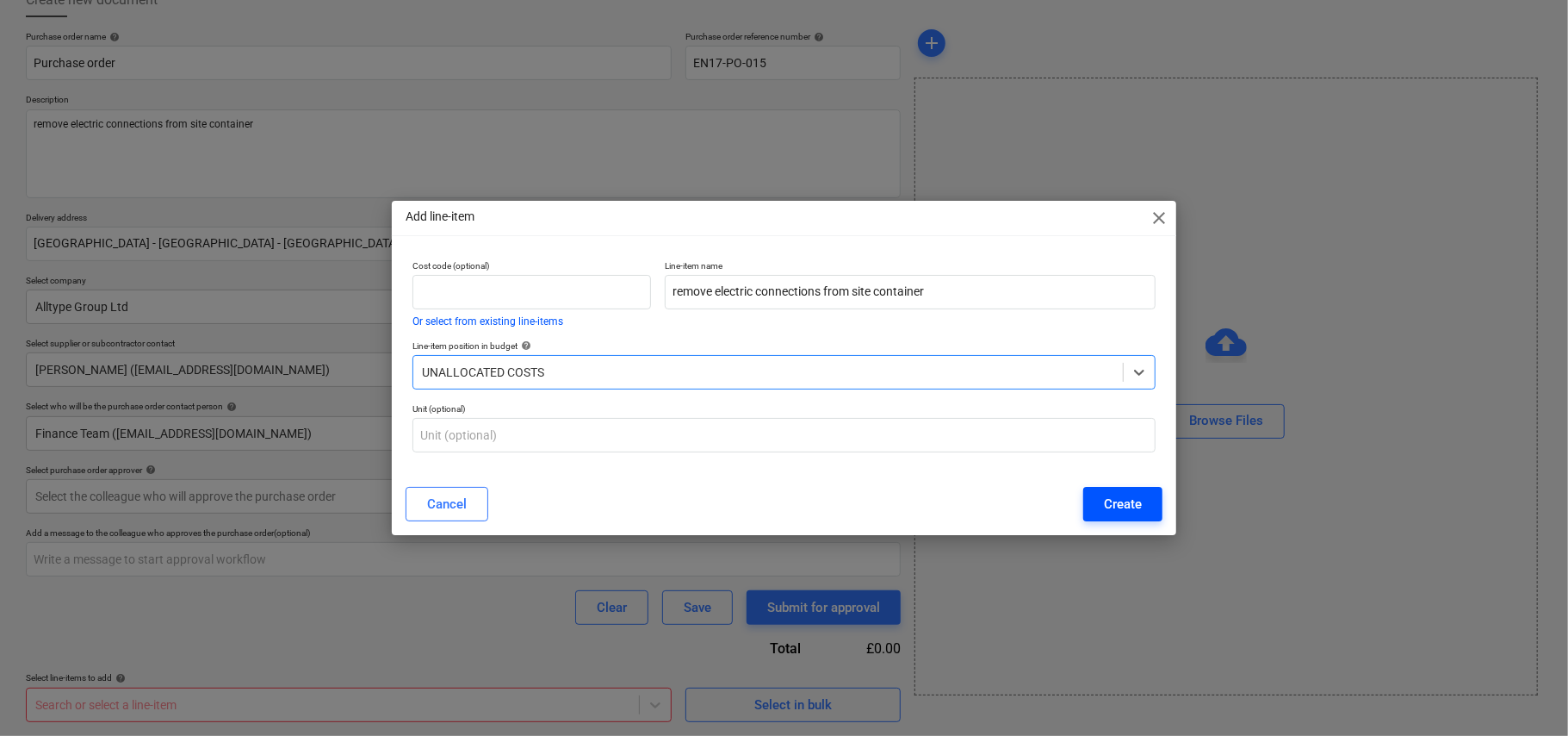
click at [1114, 499] on div "Create" at bounding box center [1122, 503] width 38 height 22
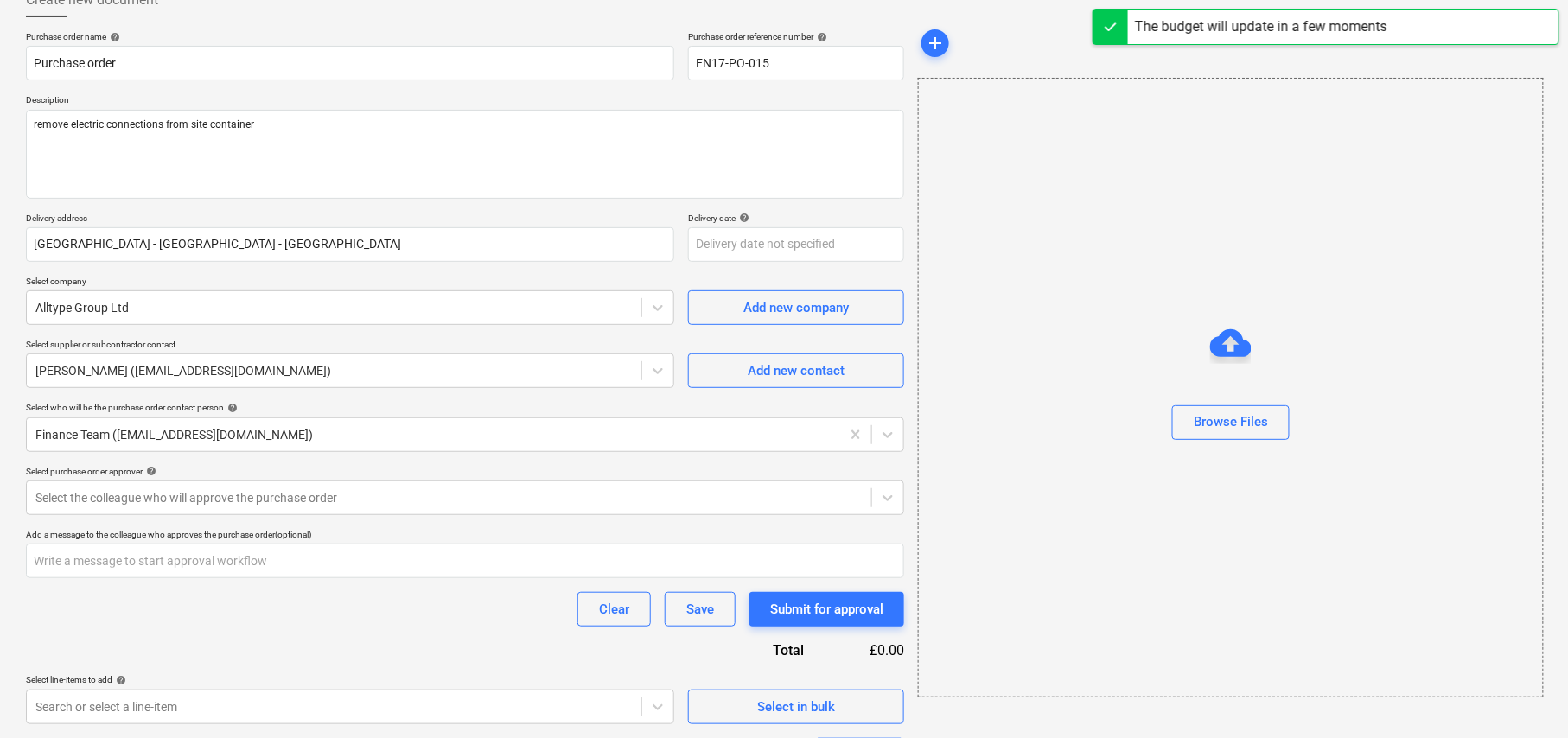
scroll to position [273, 0]
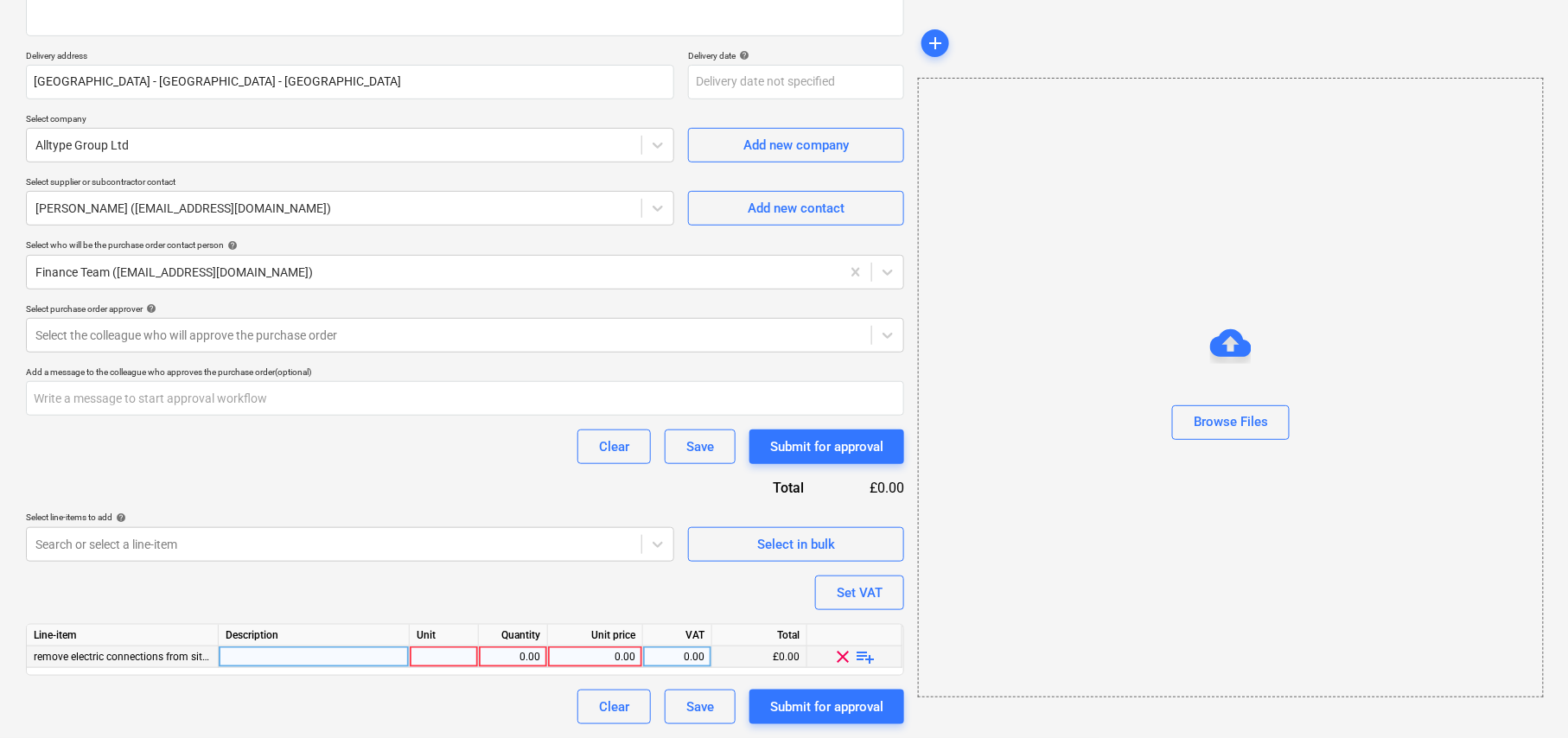
type textarea "x"
click at [449, 654] on div at bounding box center [444, 657] width 69 height 21
click at [361, 664] on div at bounding box center [314, 657] width 191 height 21
type input "remove electric connections from site container"
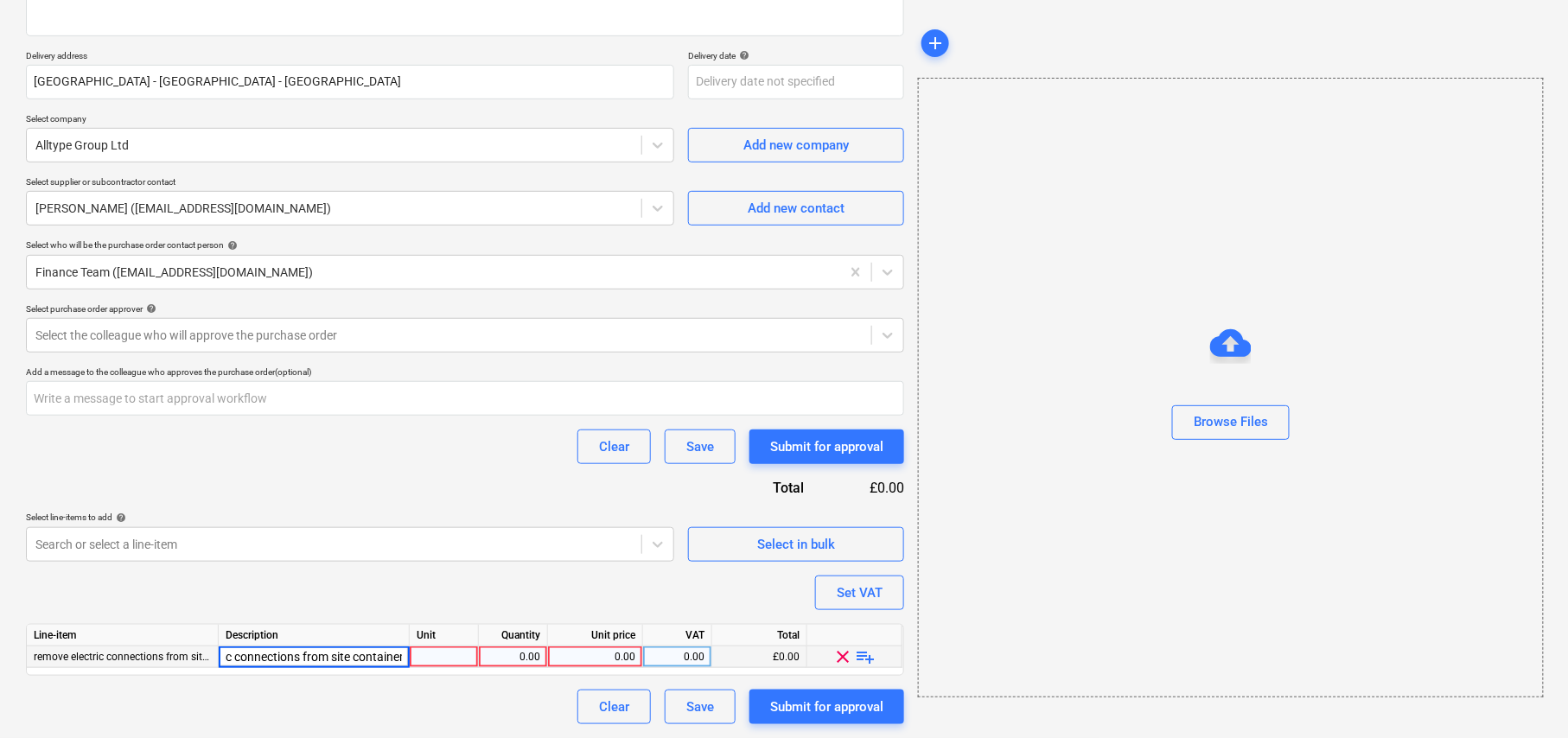
scroll to position [0, 80]
click at [602, 655] on div "0.00" at bounding box center [595, 657] width 81 height 21
type textarea "x"
click at [621, 653] on div "0.00" at bounding box center [595, 657] width 81 height 21
click at [606, 654] on input at bounding box center [594, 656] width 94 height 20
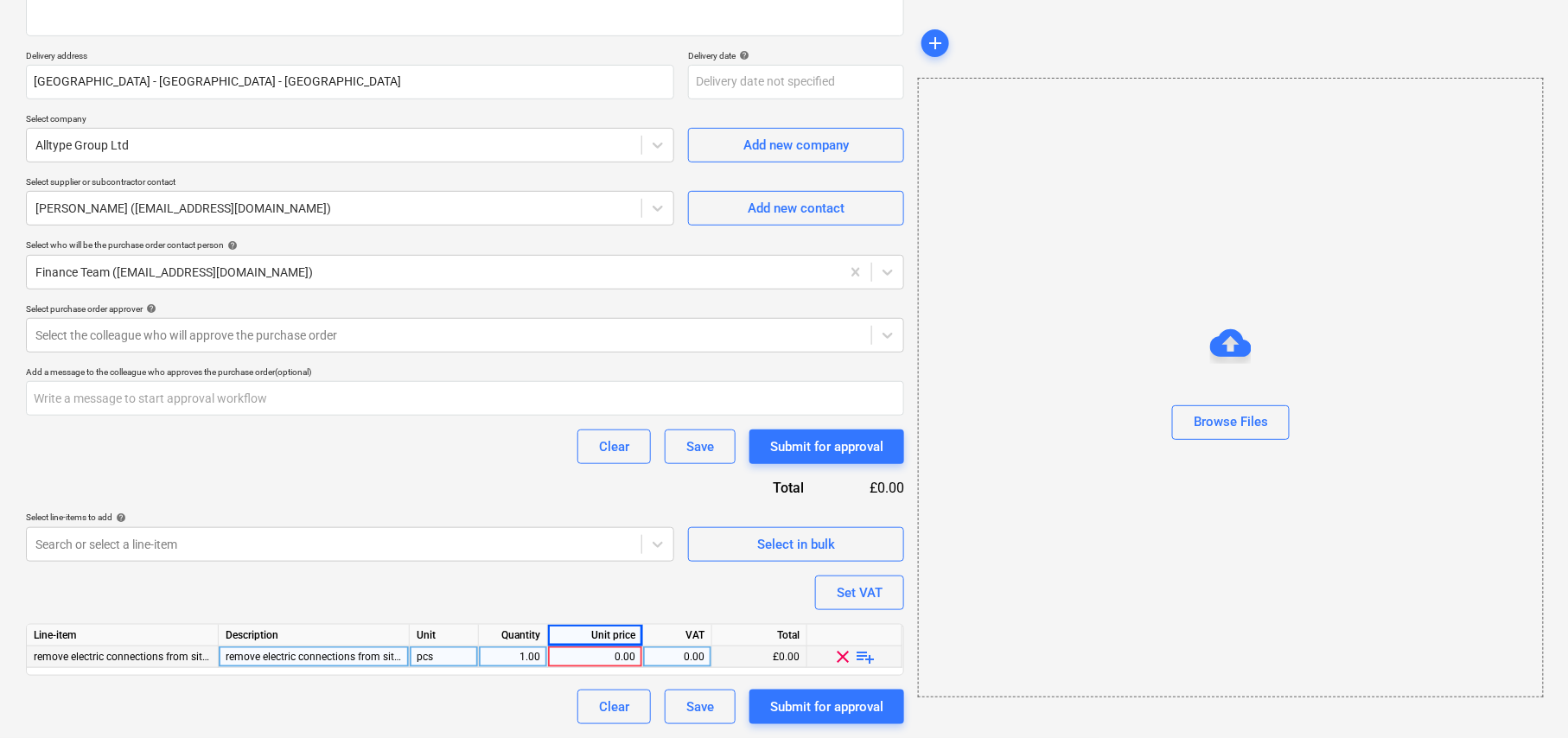
click at [606, 654] on div "0.00" at bounding box center [595, 657] width 81 height 21
click at [204, 654] on span "remove electric connections from site container" at bounding box center [144, 656] width 221 height 12
click at [294, 650] on div "remove electric connections from site container" at bounding box center [314, 657] width 191 height 21
click at [303, 657] on input "remove electric connections from site container" at bounding box center [314, 656] width 191 height 20
type input "remove electric connections from site container"
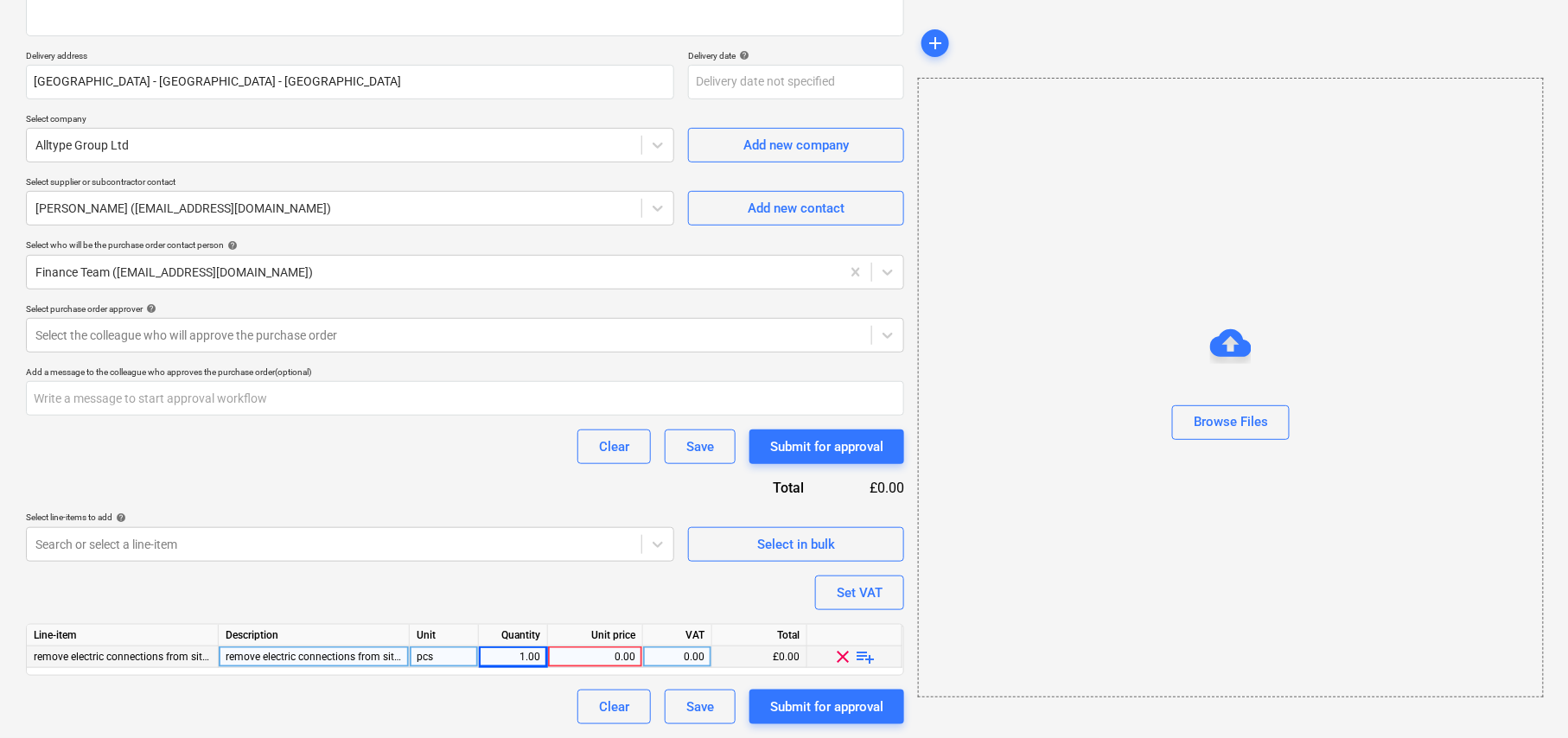
click at [606, 650] on div "0.00" at bounding box center [595, 657] width 81 height 21
click at [621, 654] on input at bounding box center [594, 656] width 94 height 20
click at [627, 655] on div "0.00" at bounding box center [595, 657] width 81 height 21
click at [627, 655] on input at bounding box center [594, 656] width 94 height 20
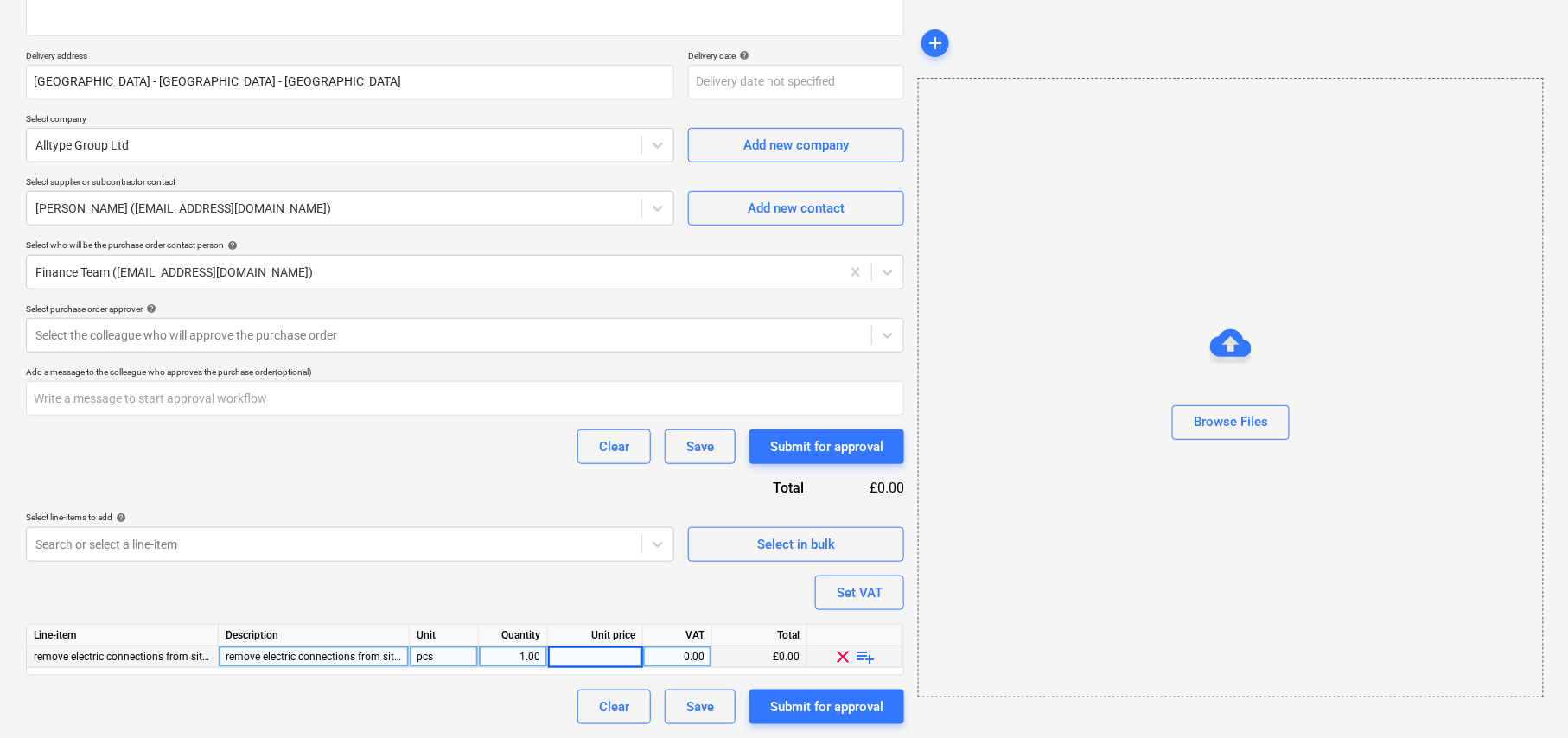
click at [627, 655] on input at bounding box center [594, 656] width 94 height 20
click at [626, 657] on div "0.00" at bounding box center [595, 657] width 81 height 21
click at [633, 658] on input at bounding box center [594, 656] width 94 height 20
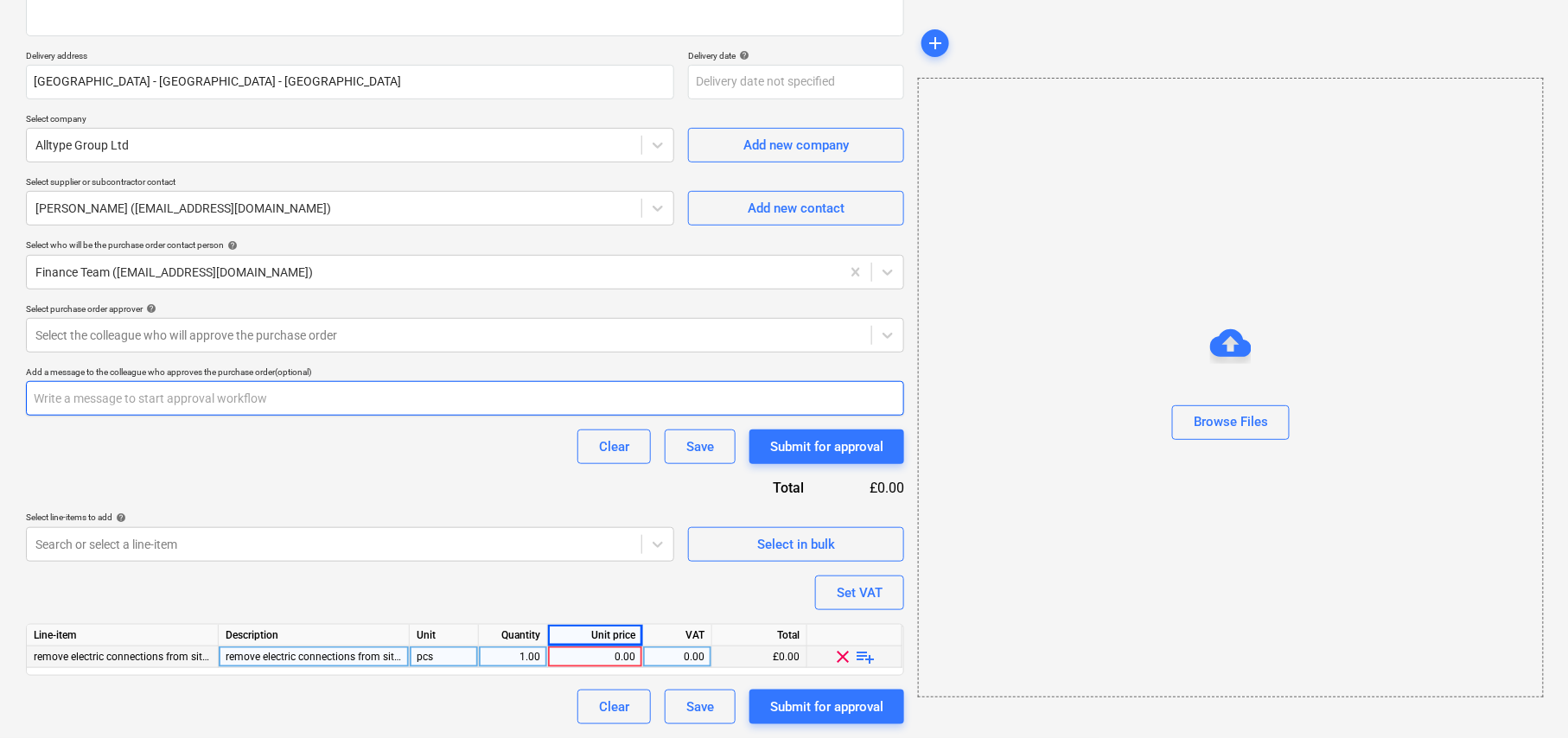
click at [156, 392] on input "text" at bounding box center [465, 399] width 878 height 35
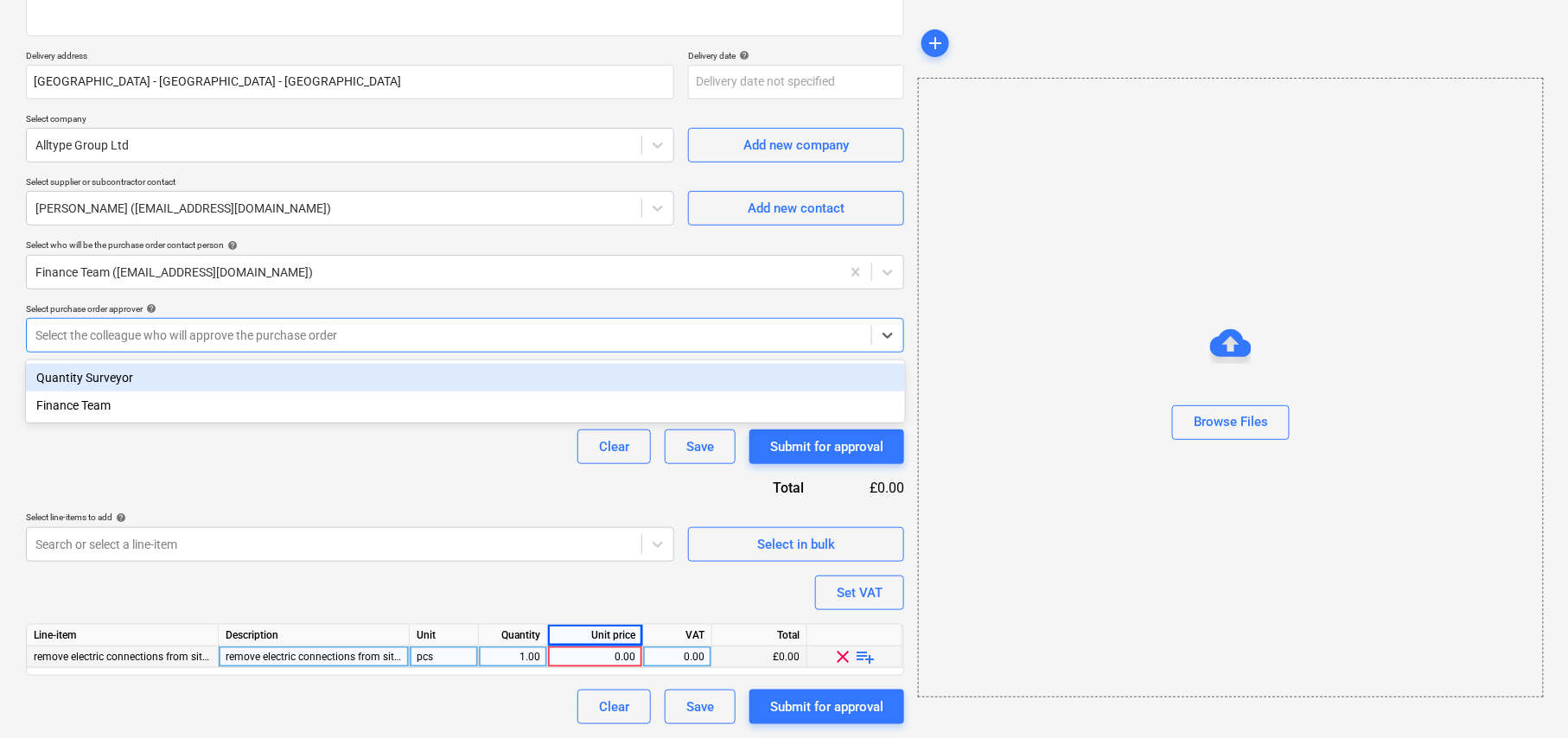
click at [191, 340] on div at bounding box center [448, 335] width 828 height 18
click at [183, 340] on div at bounding box center [448, 335] width 828 height 18
click at [182, 330] on div at bounding box center [448, 335] width 828 height 18
click at [132, 376] on div "Quantity Surveyor" at bounding box center [466, 377] width 879 height 27
type textarea "x"
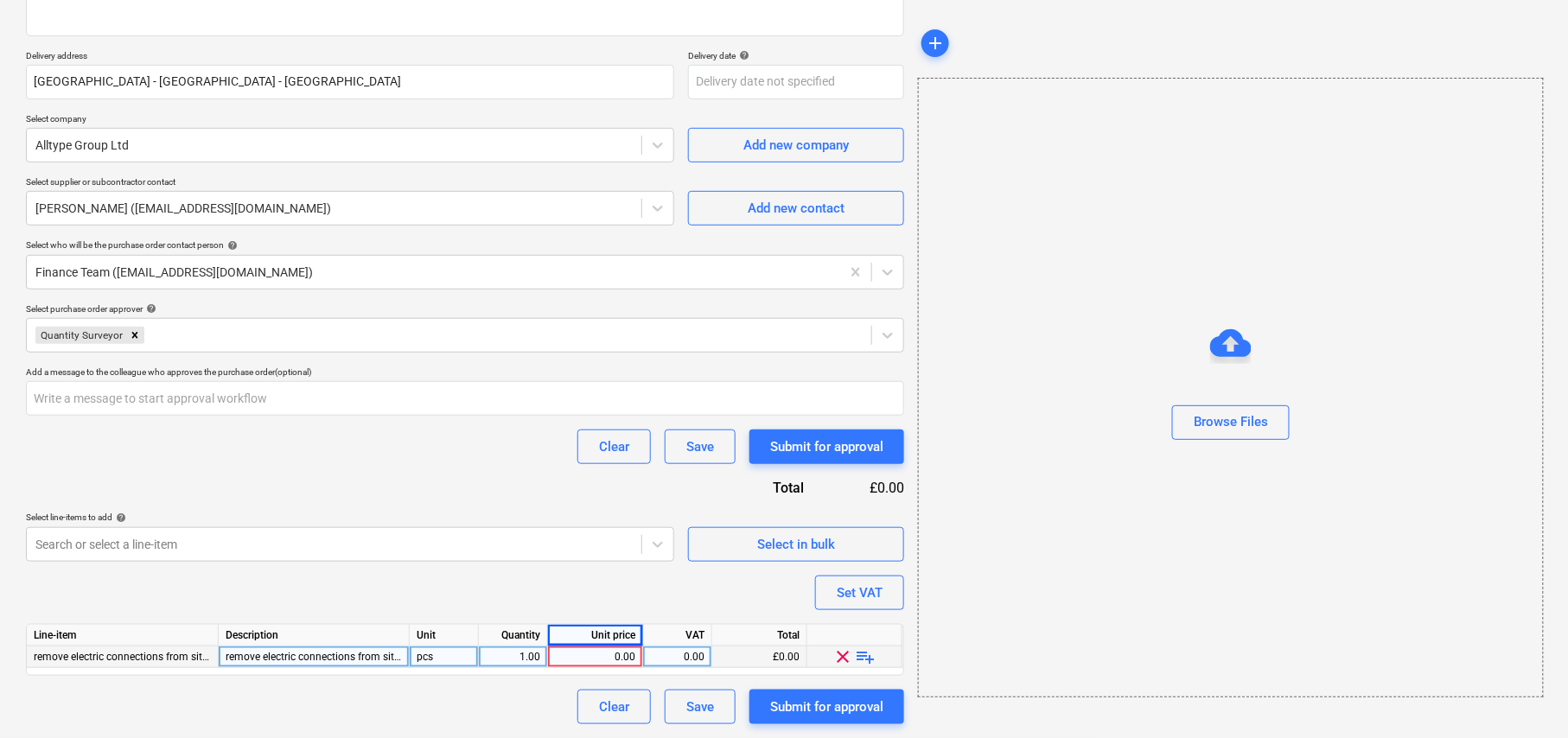
click at [194, 485] on div "Purchase order name help Purchase order Purchase order reference number help EN…" at bounding box center [465, 297] width 878 height 856
click at [295, 474] on div "Purchase order name help Purchase order Purchase order reference number help EN…" at bounding box center [465, 297] width 878 height 856
click at [618, 664] on div "0.00" at bounding box center [595, 657] width 81 height 21
click at [633, 661] on input at bounding box center [594, 656] width 94 height 20
type input "480"
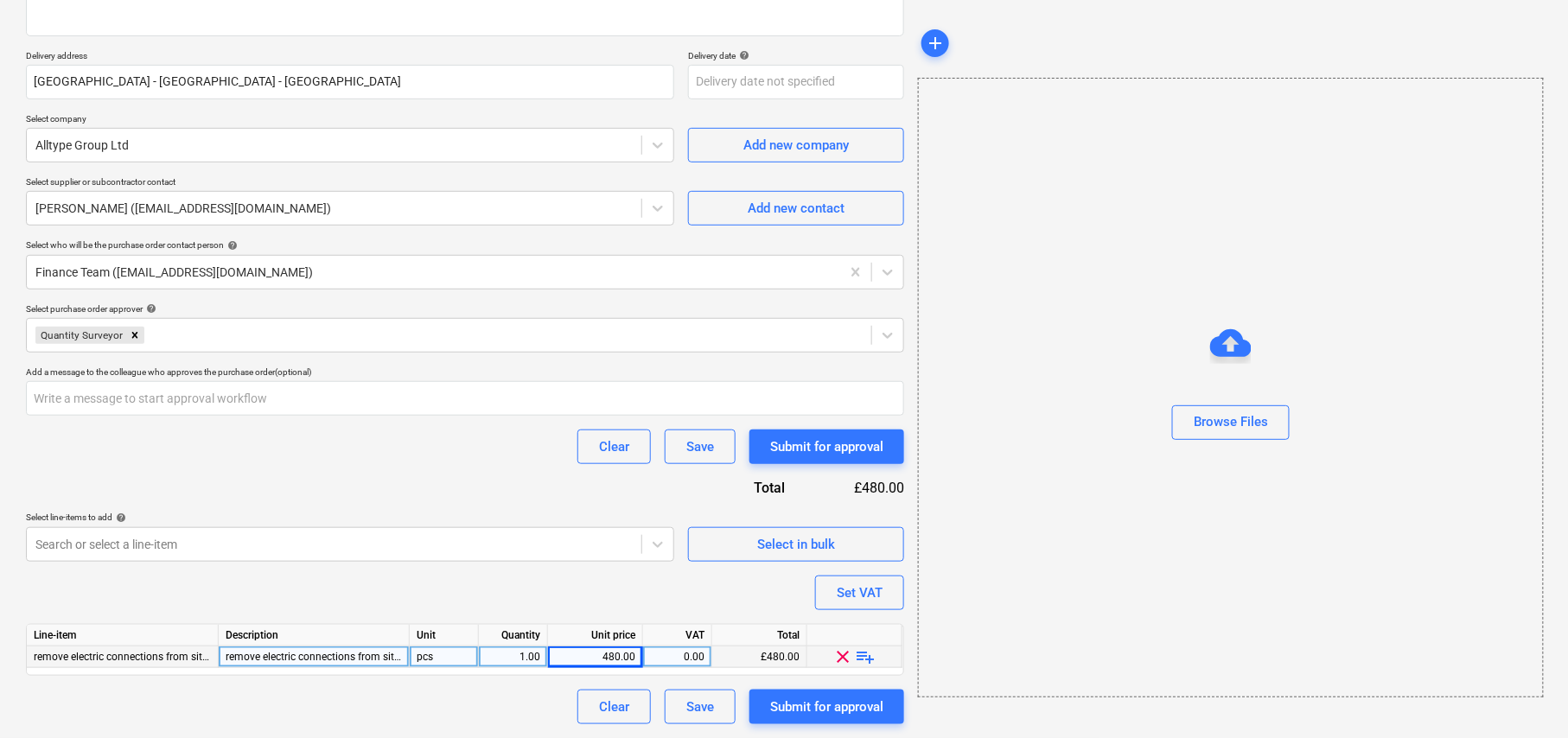
click at [509, 501] on div "Purchase order name help Purchase order Purchase order reference number help EN…" at bounding box center [465, 297] width 878 height 856
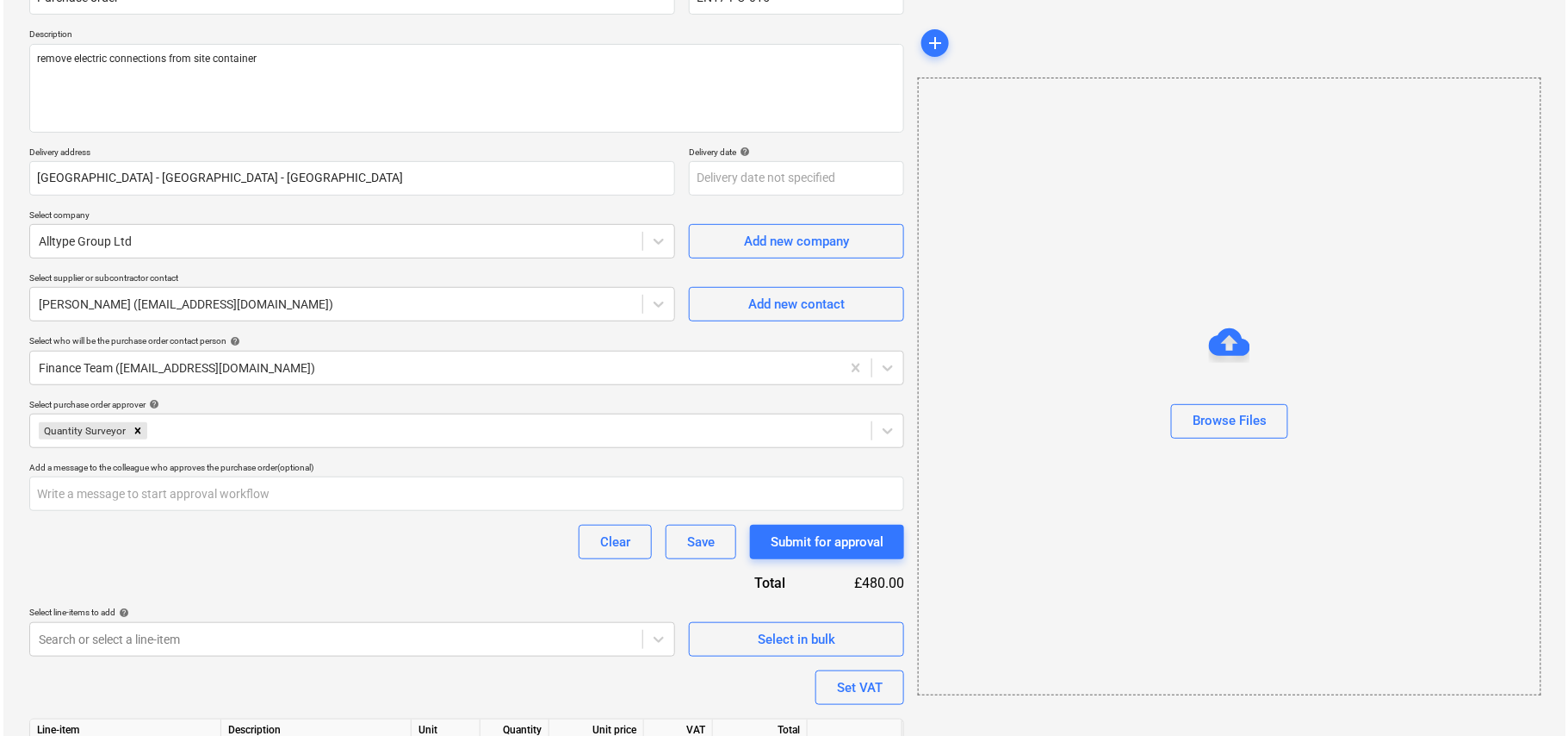
scroll to position [272, 0]
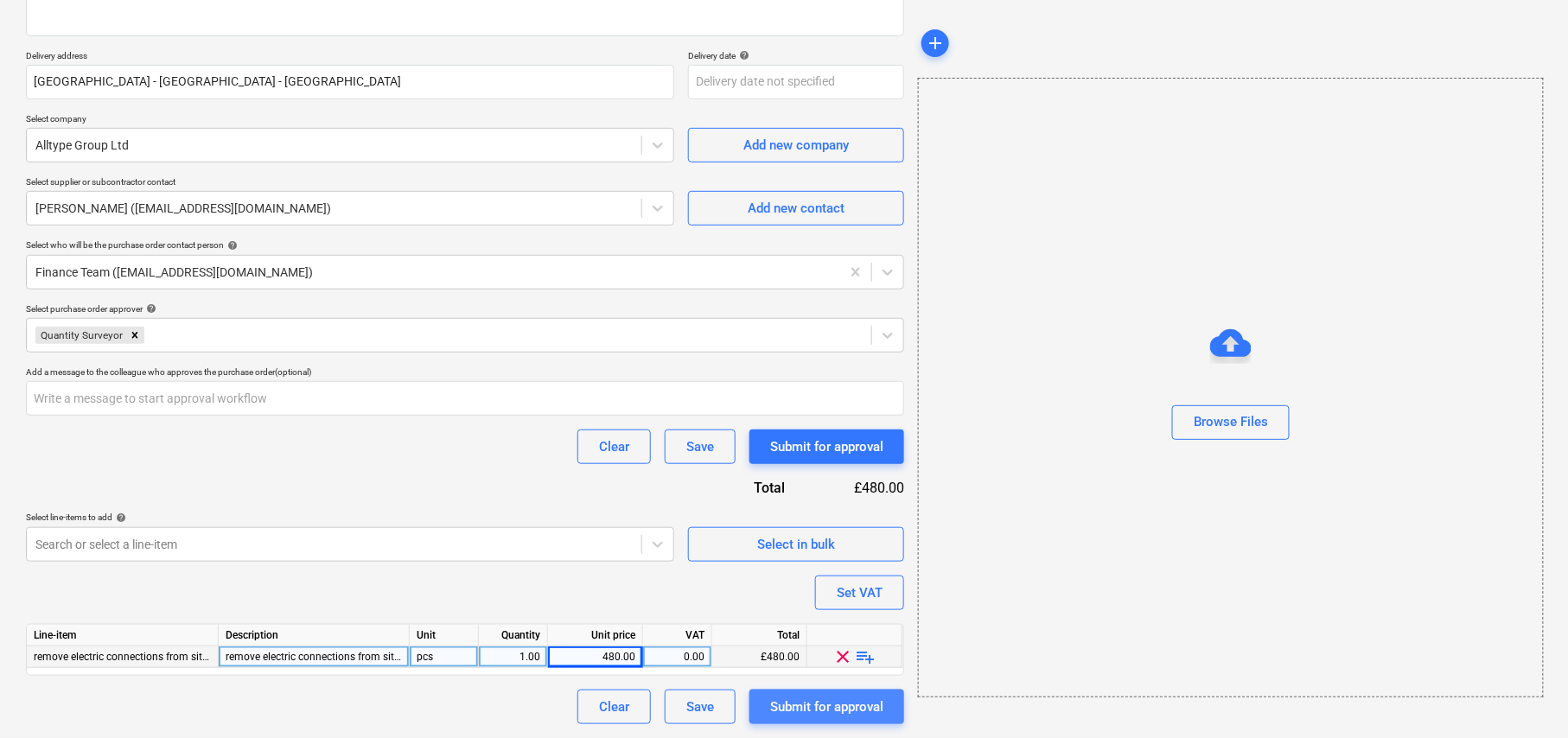
click at [813, 714] on div "Submit for approval" at bounding box center [827, 706] width 113 height 22
type textarea "x"
